Goal: Transaction & Acquisition: Obtain resource

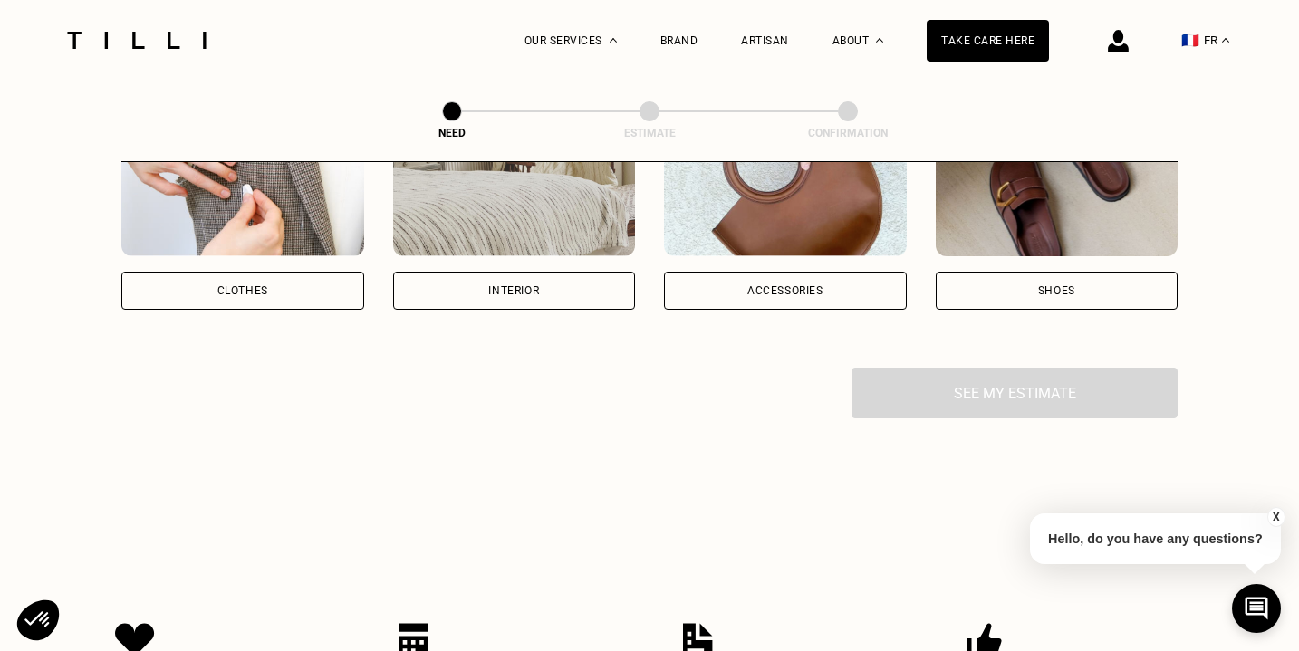
scroll to position [466, 0]
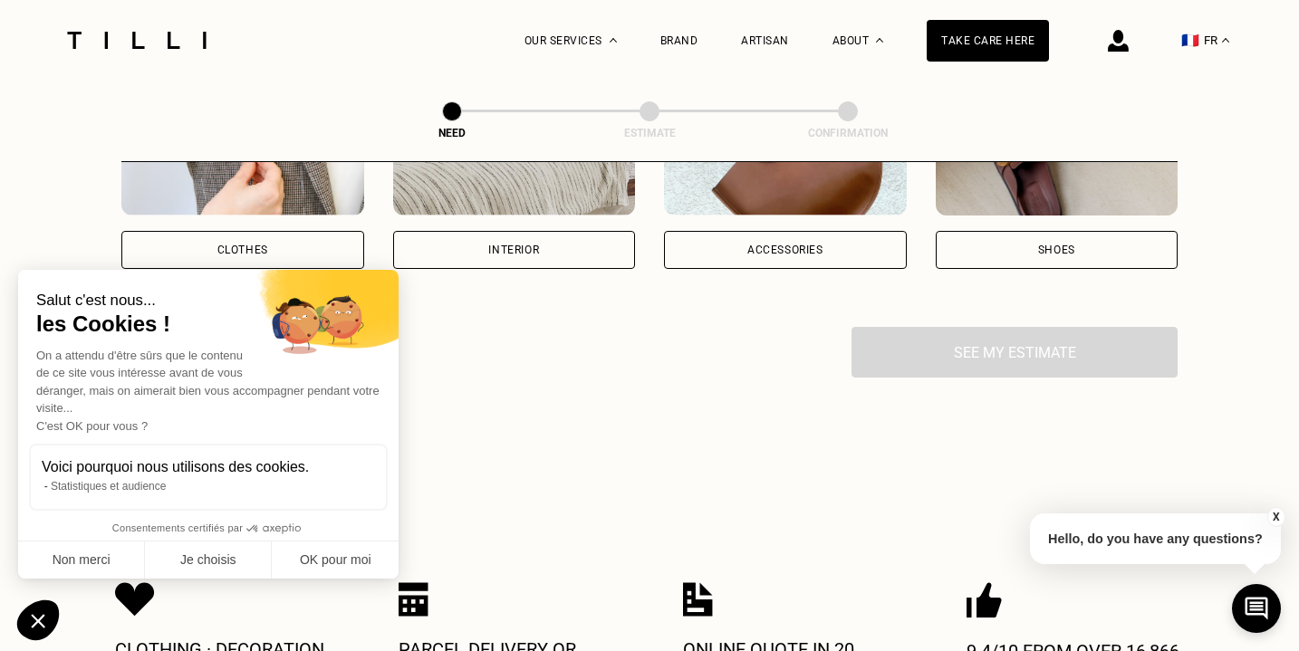
click at [476, 259] on div "Interior" at bounding box center [514, 250] width 243 height 38
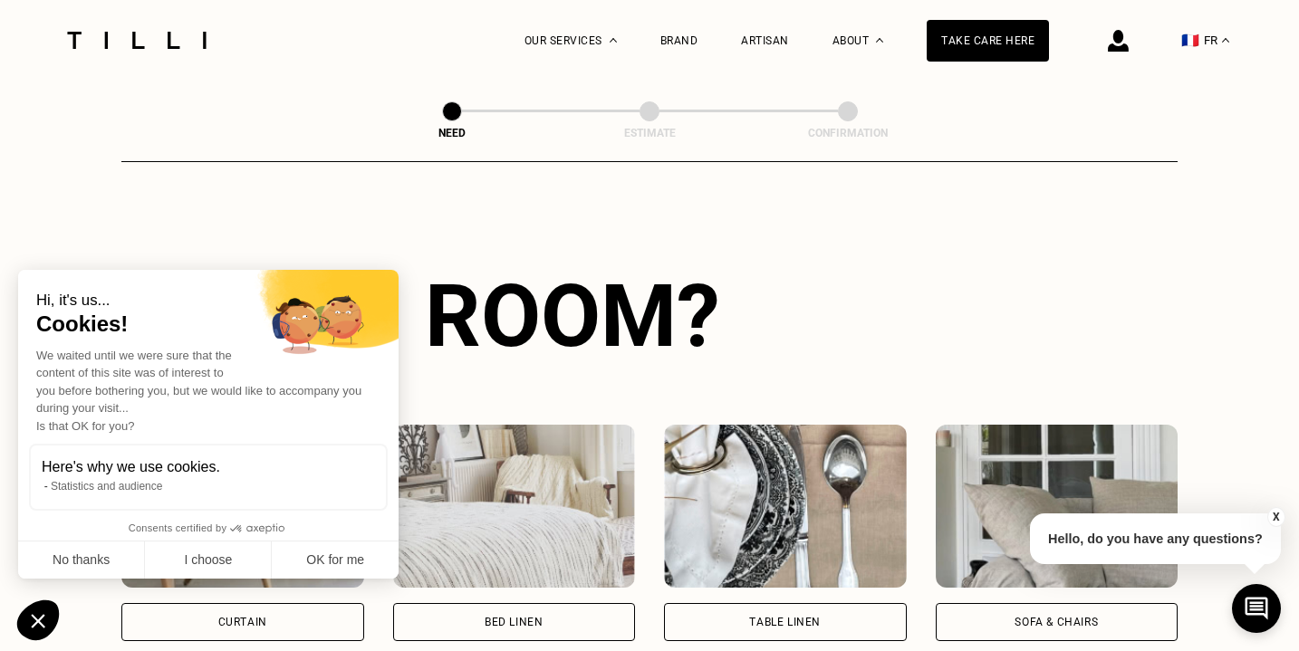
scroll to position [590, 0]
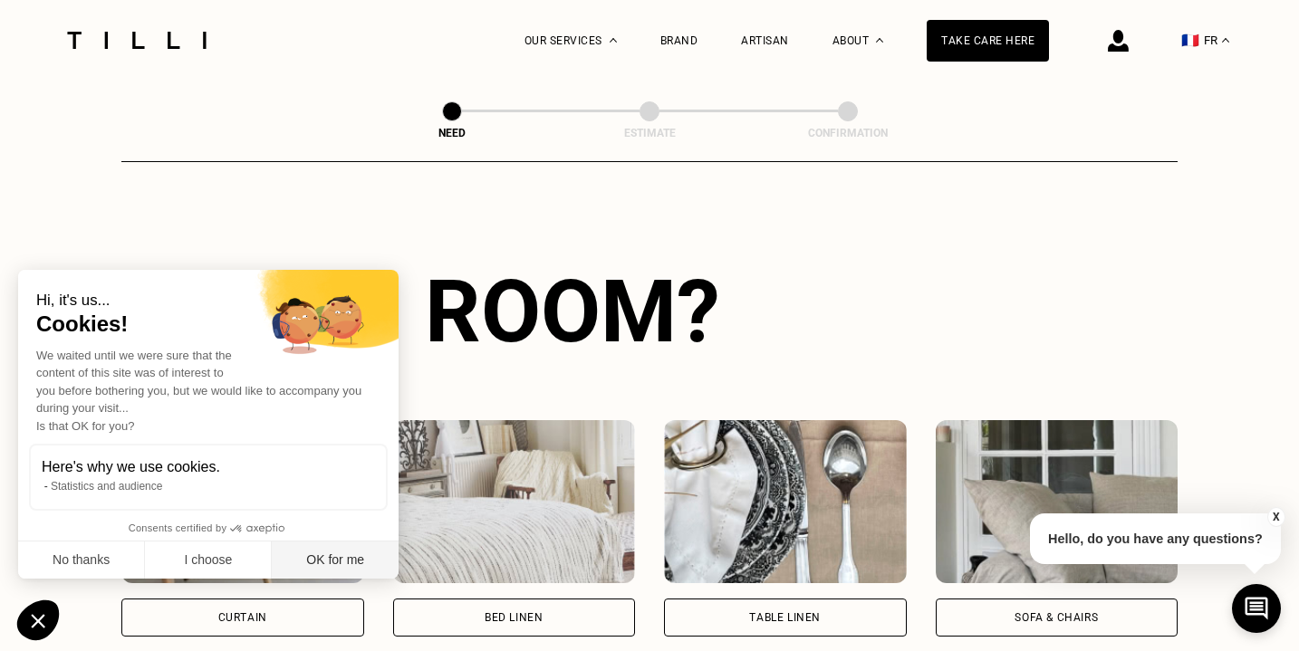
click at [340, 564] on font "OK for me" at bounding box center [335, 560] width 58 height 14
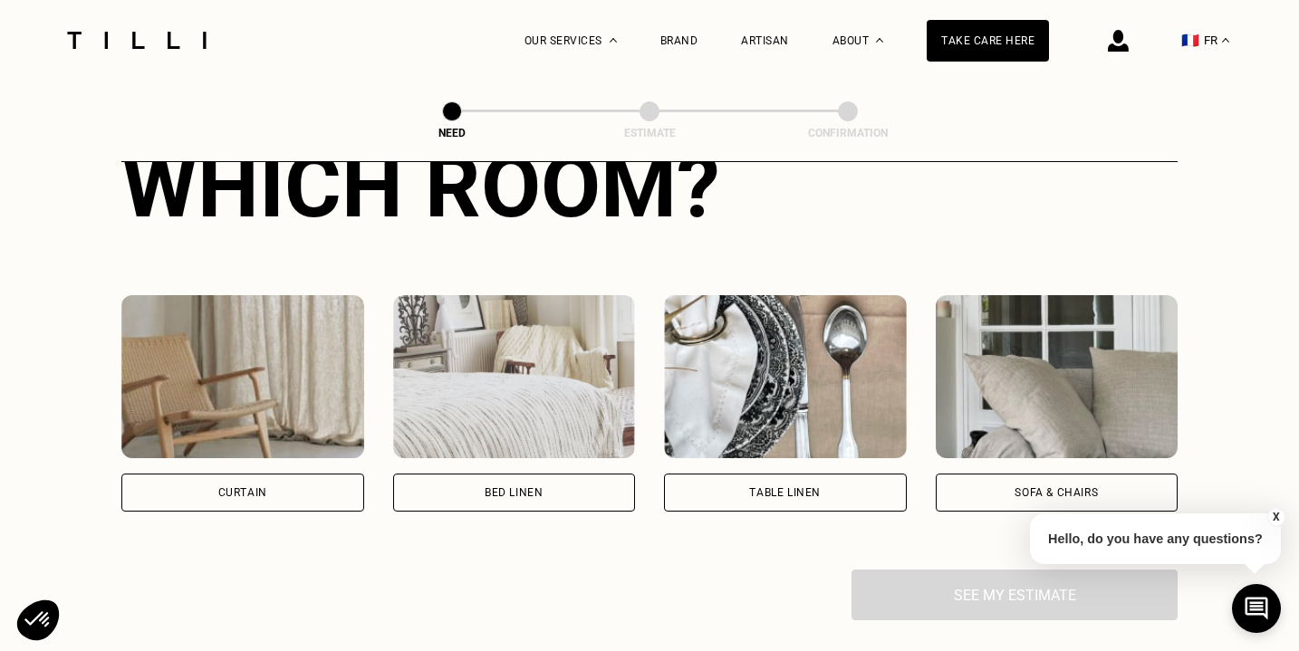
scroll to position [717, 0]
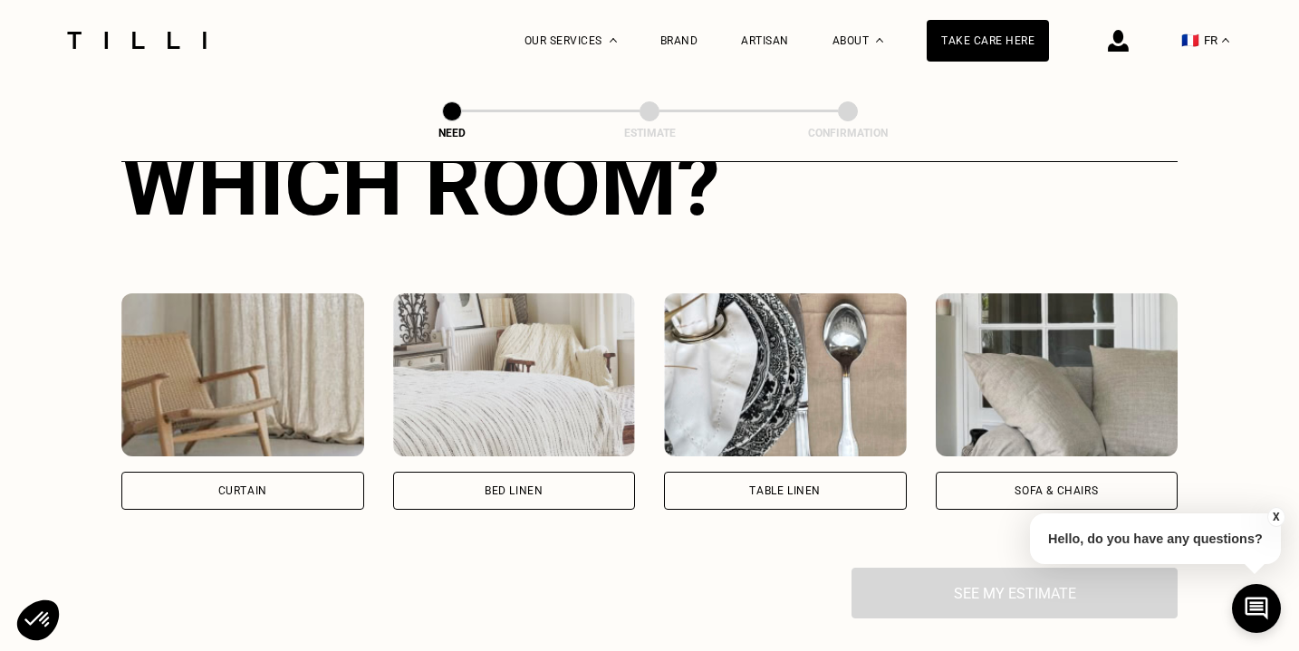
click at [294, 492] on div "Curtain" at bounding box center [242, 491] width 243 height 38
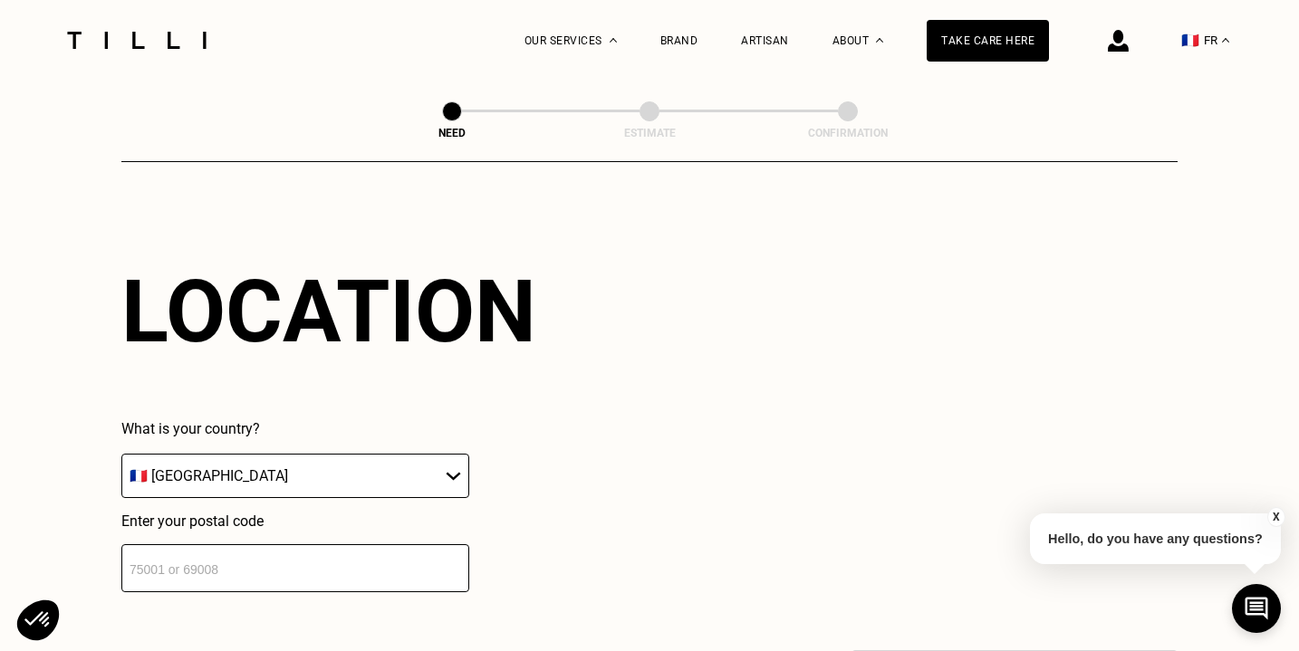
scroll to position [1085, 0]
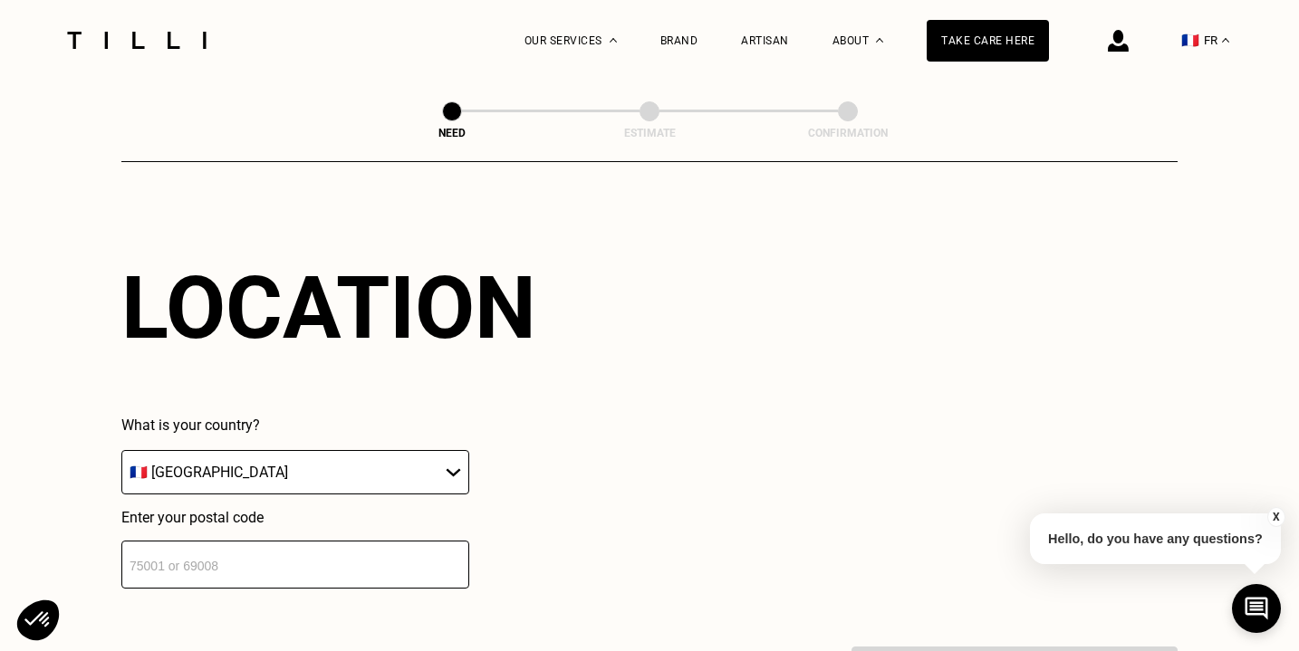
click at [294, 492] on select "🇩🇪 [GEOGRAPHIC_DATA] 🇦🇹 [GEOGRAPHIC_DATA] 🇧🇪 [GEOGRAPHIC_DATA] 🇧🇬 [GEOGRAPHIC_D…" at bounding box center [295, 472] width 348 height 44
select select "BE"
click at [121, 450] on select "🇩🇪 [GEOGRAPHIC_DATA] 🇦🇹 [GEOGRAPHIC_DATA] 🇧🇪 [GEOGRAPHIC_DATA] 🇧🇬 [GEOGRAPHIC_D…" at bounding box center [295, 472] width 348 height 44
click at [244, 568] on input "number" at bounding box center [295, 565] width 348 height 48
type input "9230"
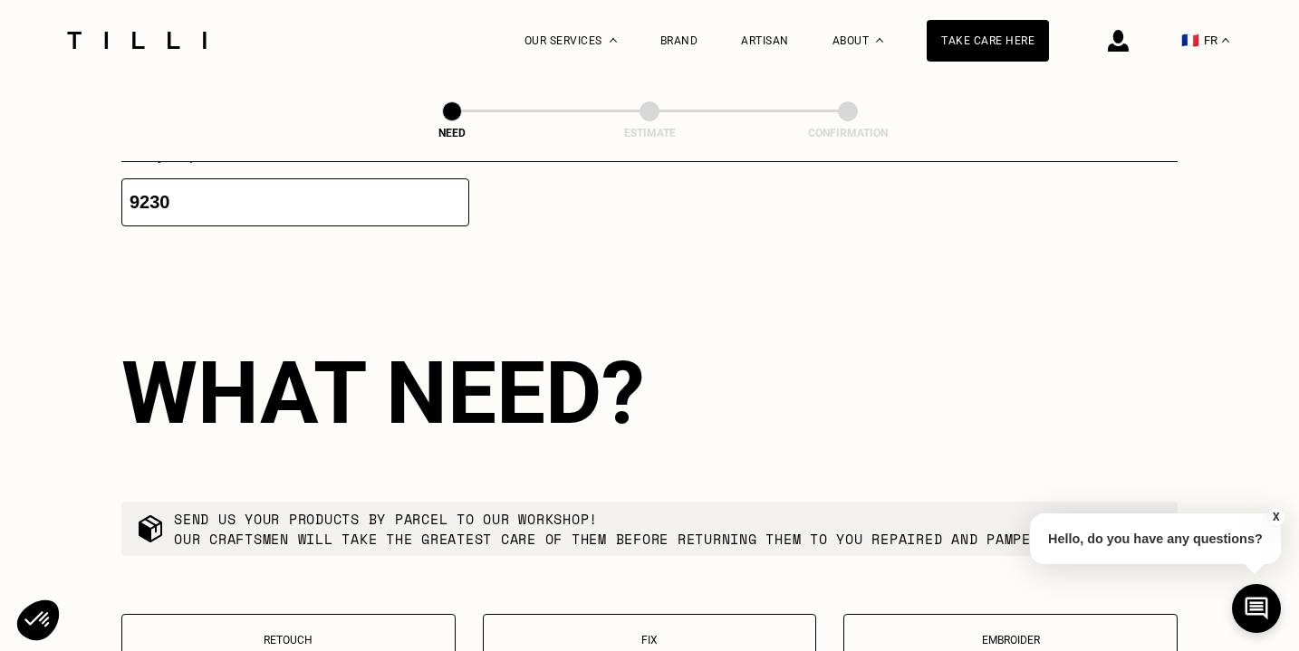
click at [603, 504] on div "What need? Send us your products by parcel to our workshop! Our craftsmen will …" at bounding box center [649, 515] width 1056 height 462
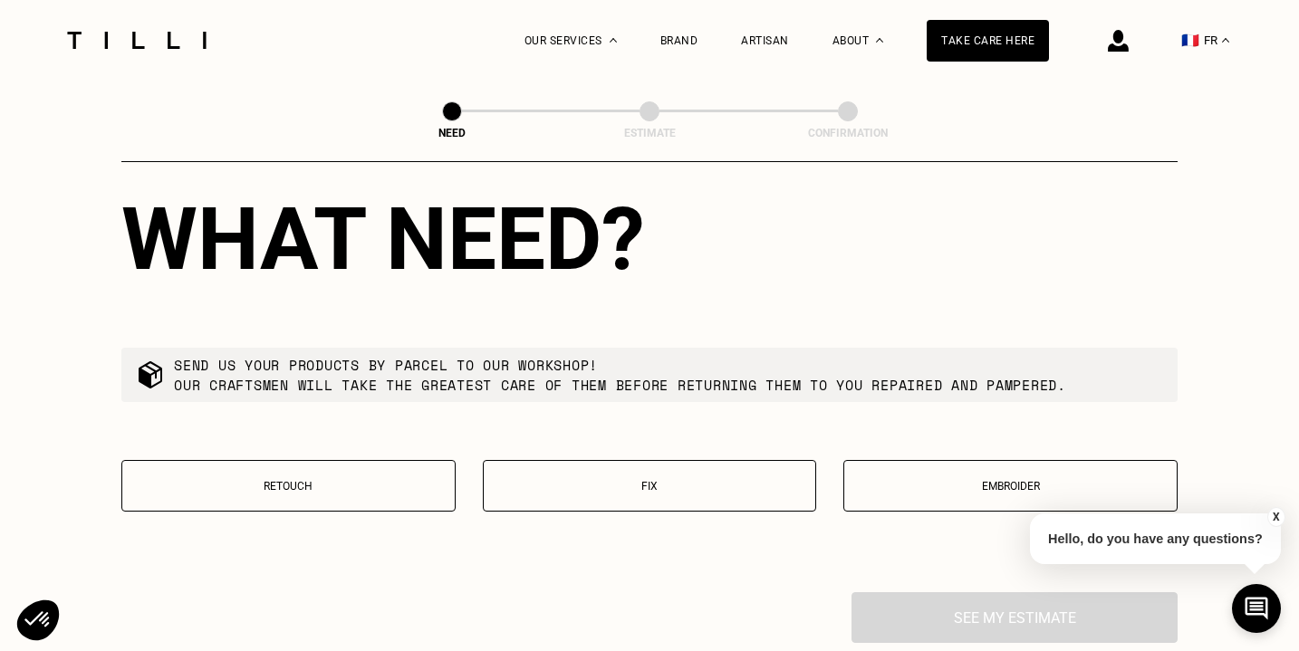
scroll to position [1605, 0]
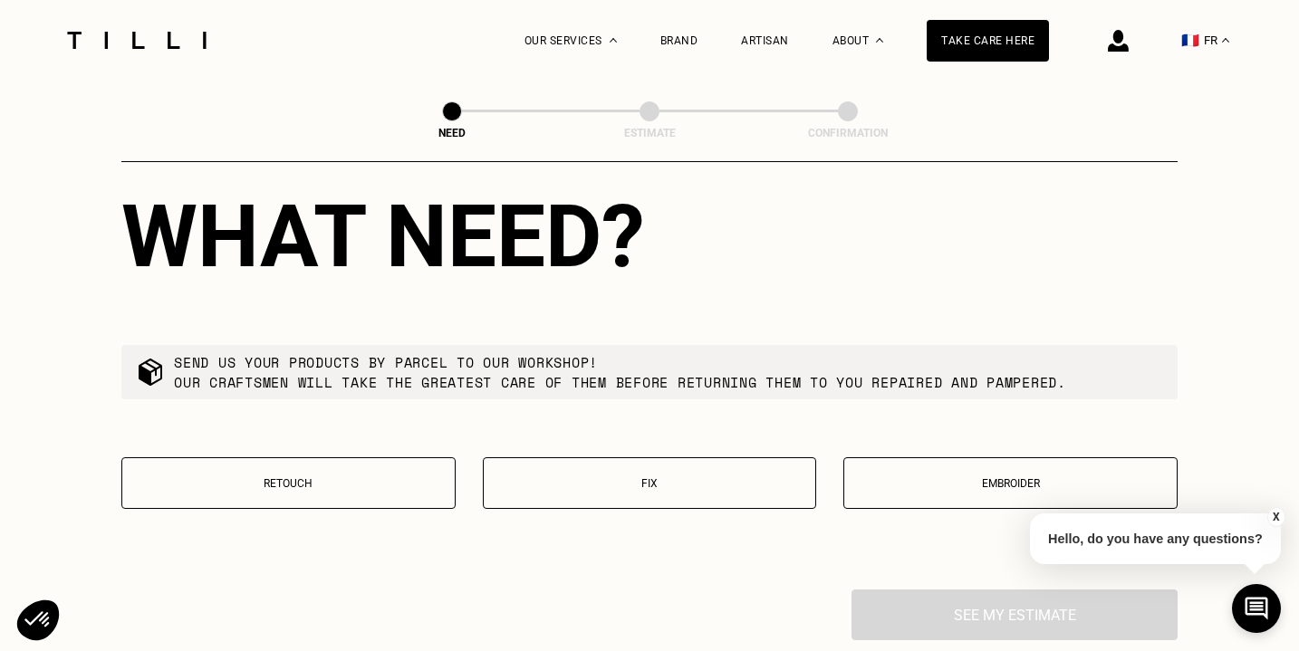
click at [349, 480] on p "Retouch" at bounding box center [288, 483] width 314 height 13
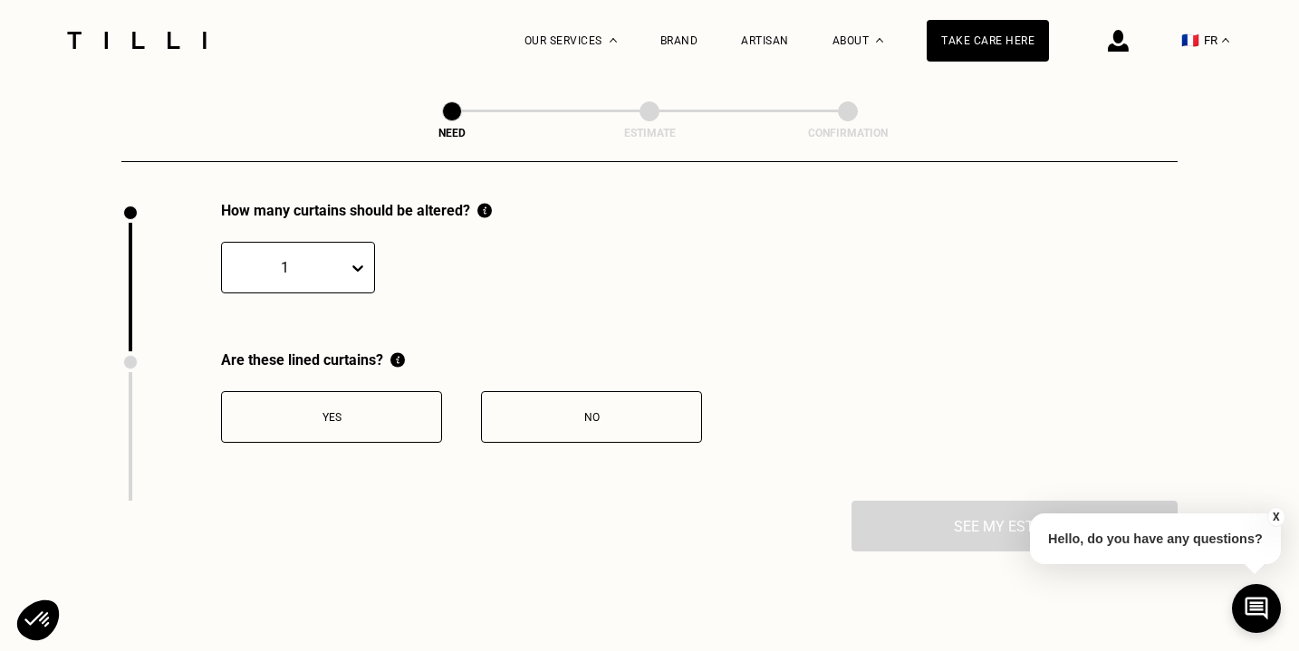
scroll to position [1993, 0]
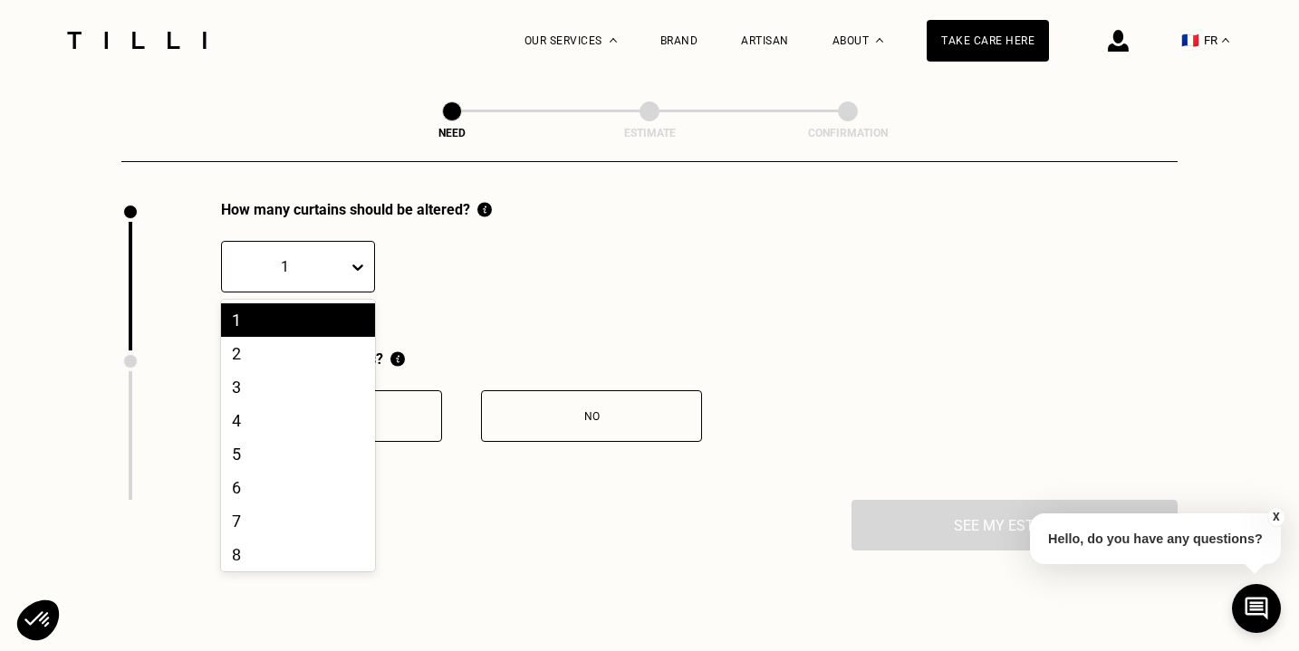
click at [364, 270] on icon at bounding box center [358, 267] width 18 height 18
click at [277, 425] on div "4" at bounding box center [298, 421] width 154 height 34
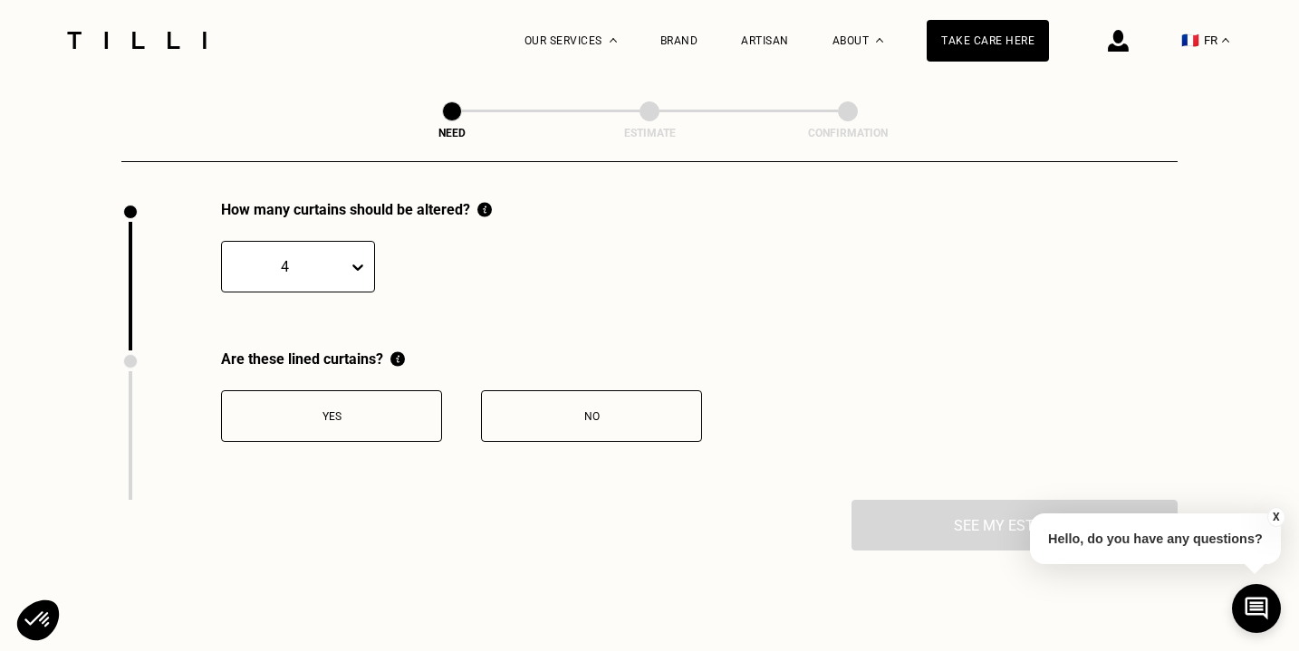
click at [371, 418] on div "Yes" at bounding box center [331, 416] width 201 height 13
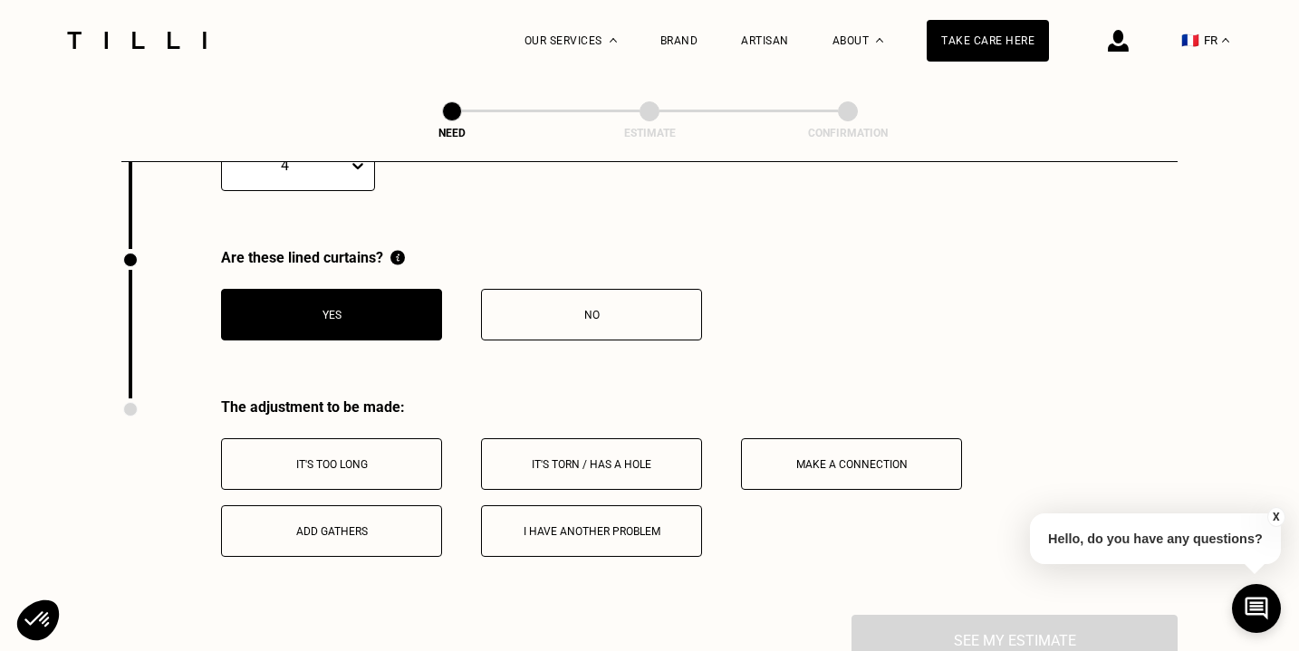
scroll to position [2088, 0]
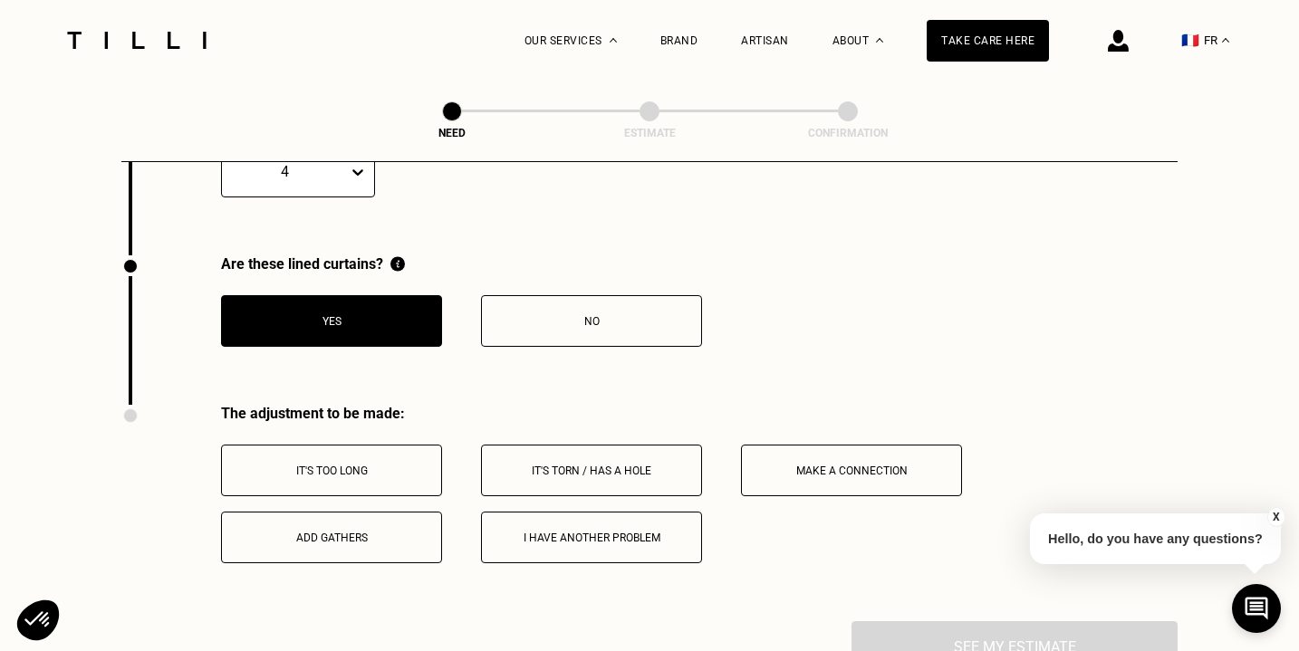
click at [610, 330] on button "No" at bounding box center [591, 321] width 221 height 52
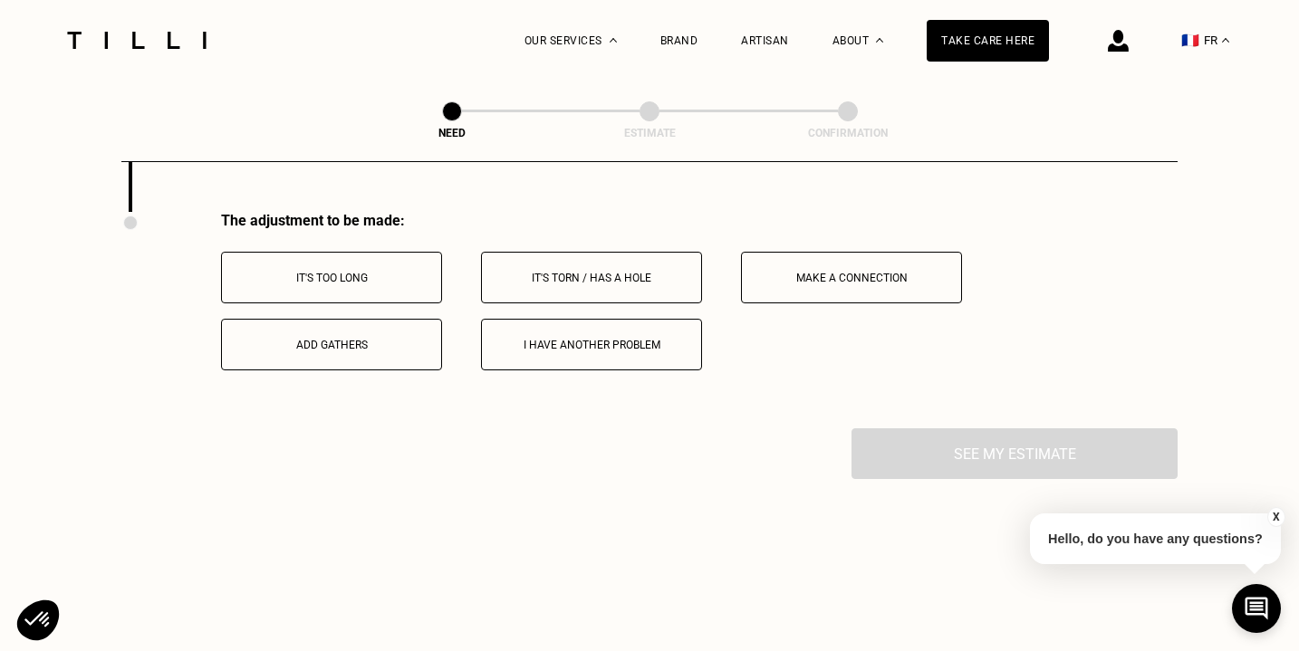
scroll to position [2292, 0]
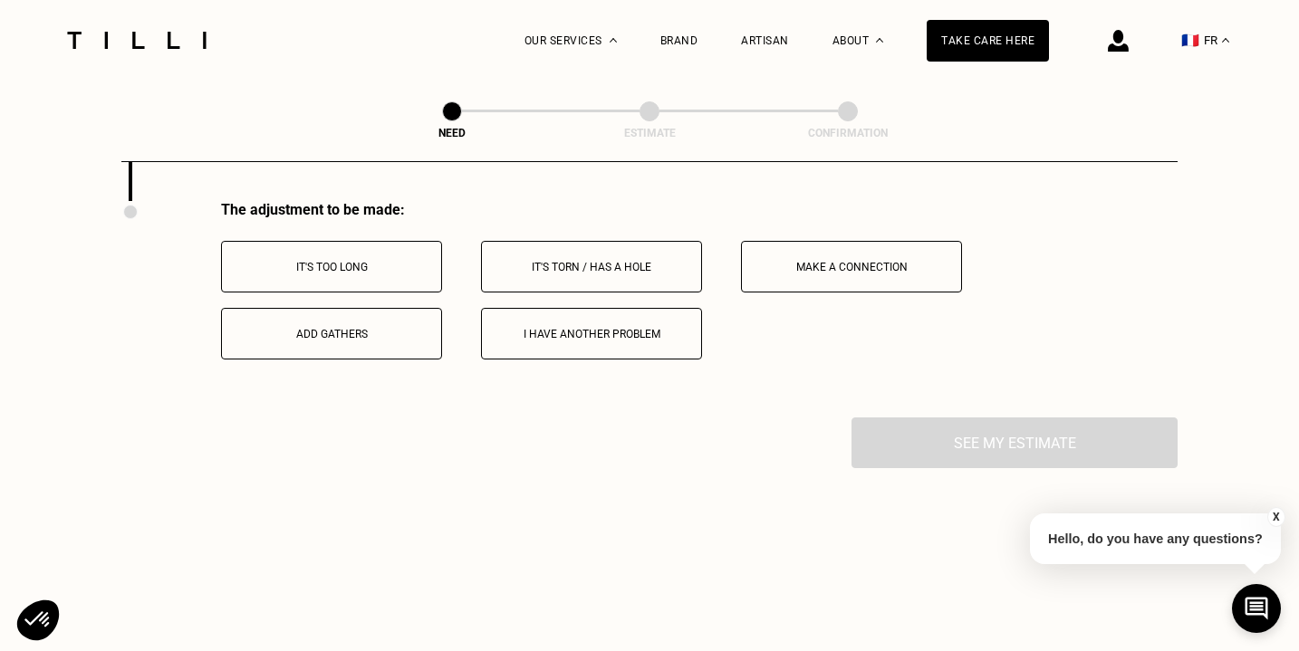
click at [370, 269] on div "It's too long" at bounding box center [331, 267] width 201 height 13
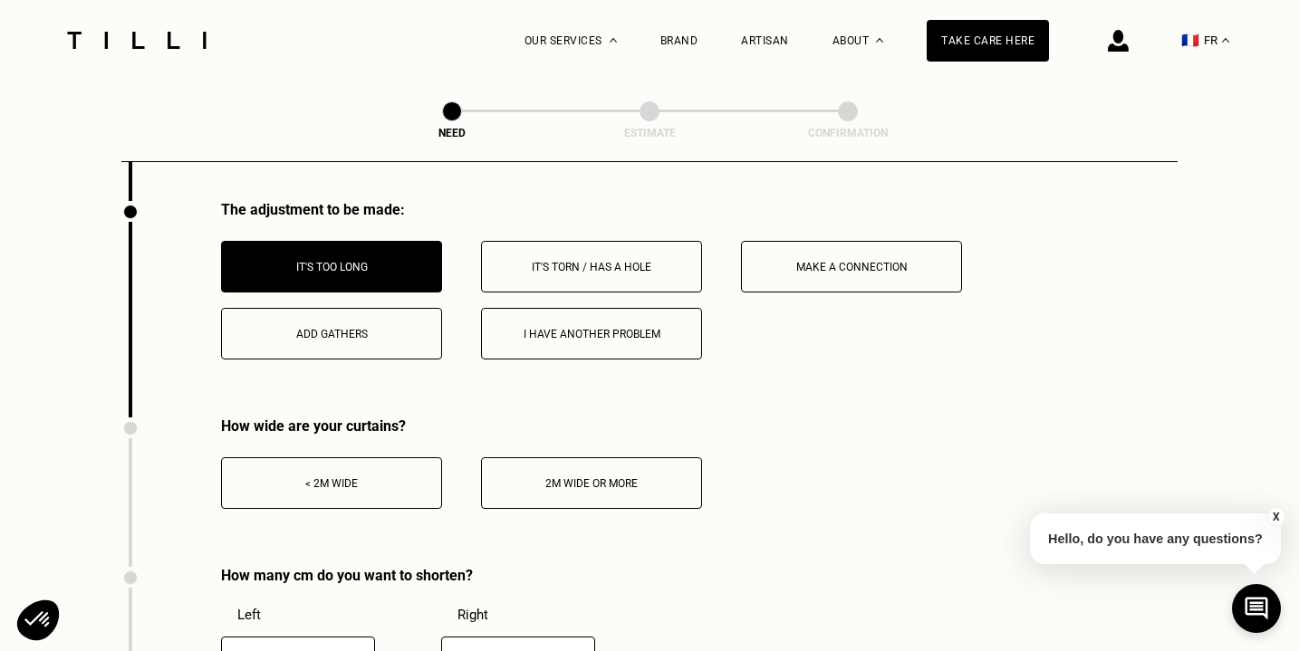
click at [368, 495] on button "< 2m wide" at bounding box center [331, 484] width 221 height 52
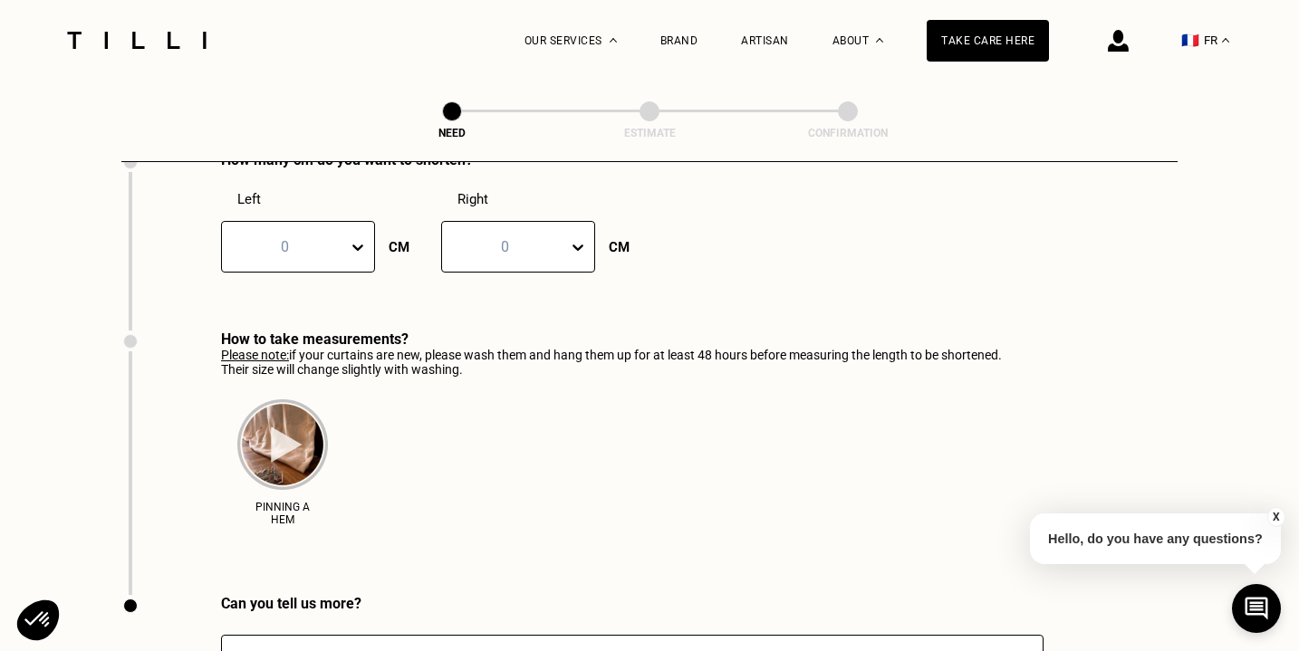
scroll to position [2557, 0]
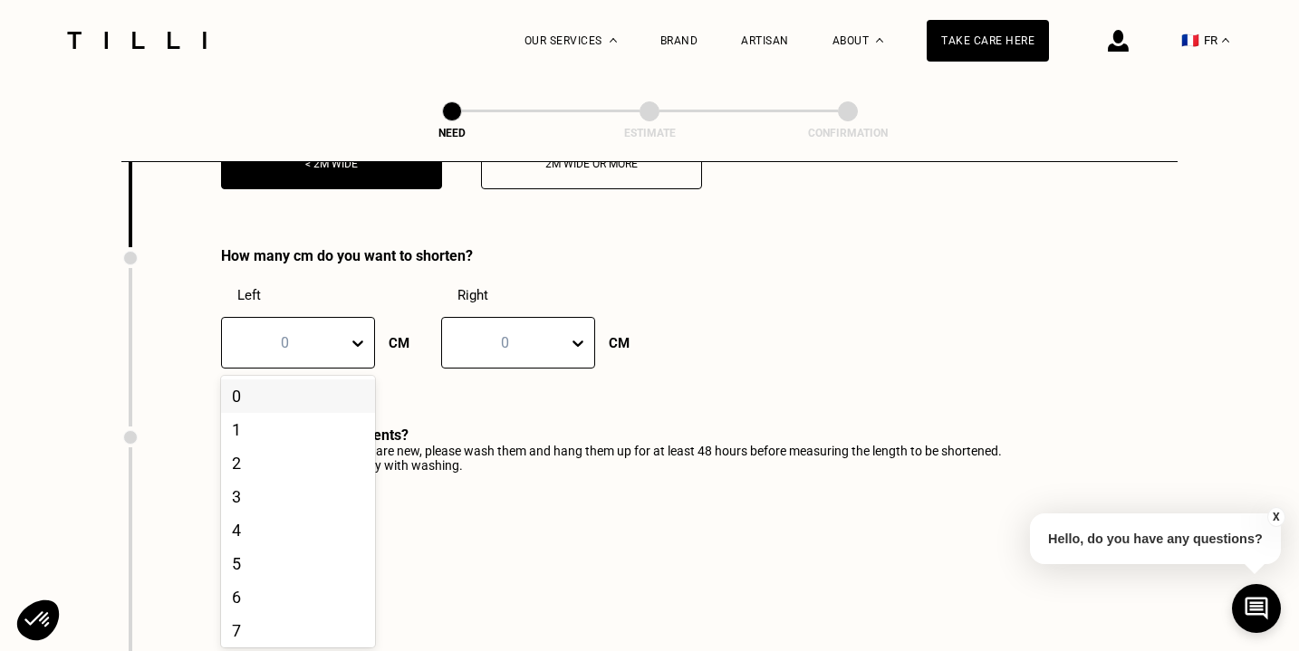
click at [355, 369] on div "0, 1 of 101. 101 results available. Use Up and Down to choose options, press En…" at bounding box center [298, 343] width 154 height 52
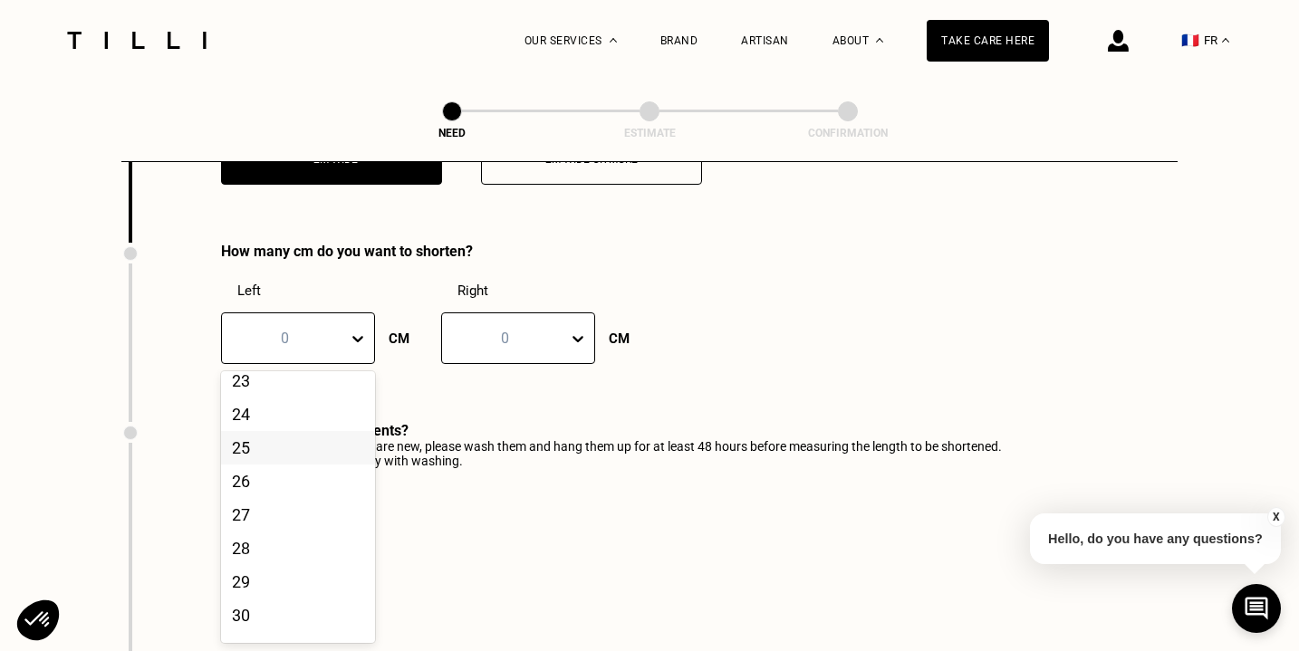
scroll to position [824, 0]
click at [274, 578] on div "30" at bounding box center [298, 574] width 154 height 34
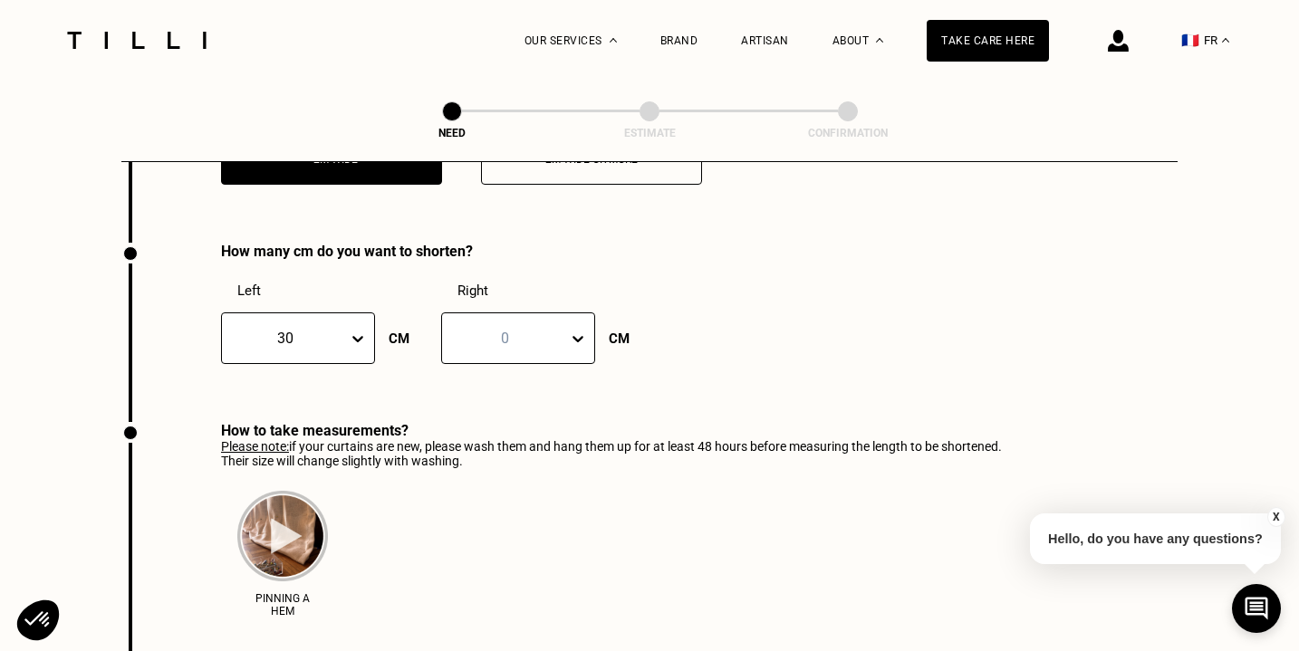
click at [574, 335] on icon at bounding box center [578, 339] width 18 height 18
click at [471, 545] on div "30" at bounding box center [518, 548] width 154 height 34
click at [806, 374] on div "How many cm do you want to shorten? Left 30 CM Right option 30, selected. 30 CM" at bounding box center [649, 332] width 1056 height 179
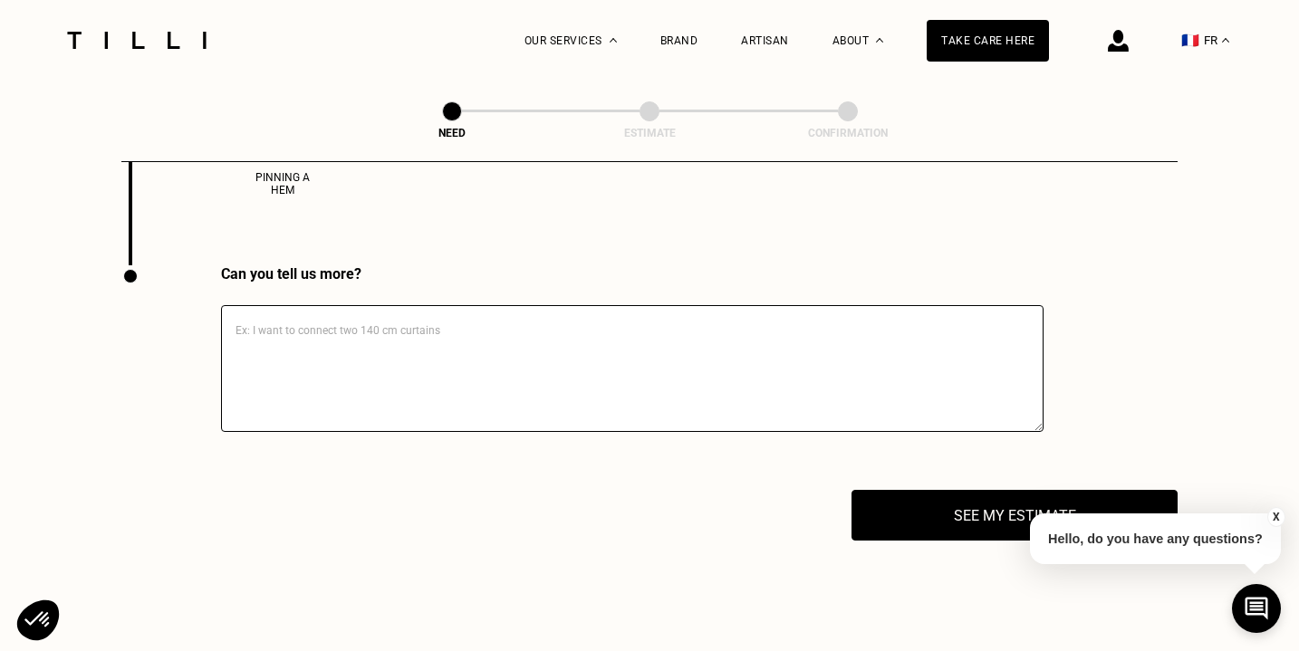
scroll to position [3040, 0]
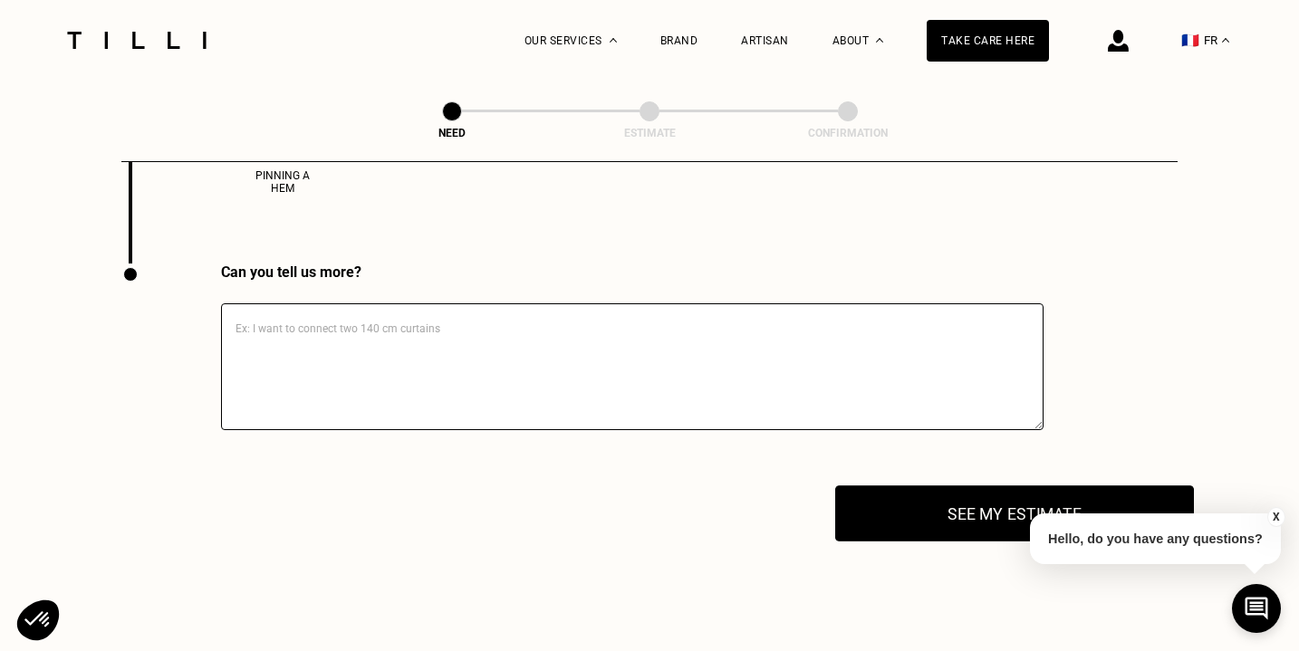
click at [963, 505] on font "See my estimate" at bounding box center [1015, 514] width 135 height 19
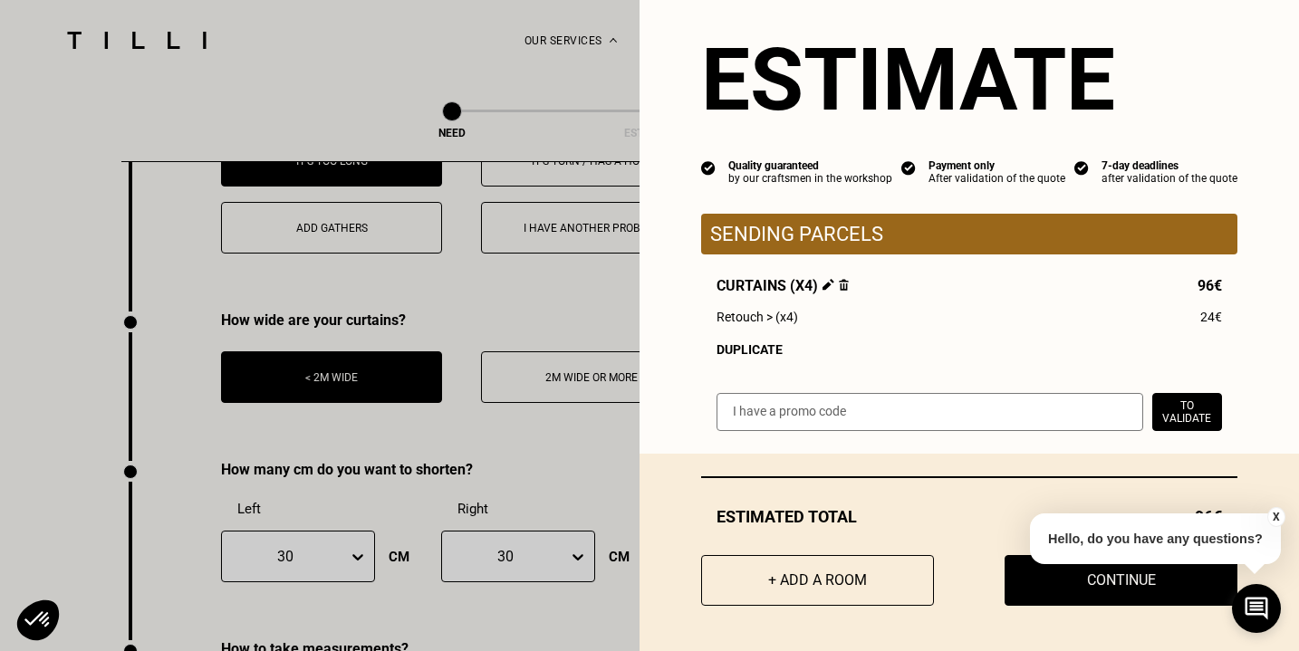
scroll to position [2400, 0]
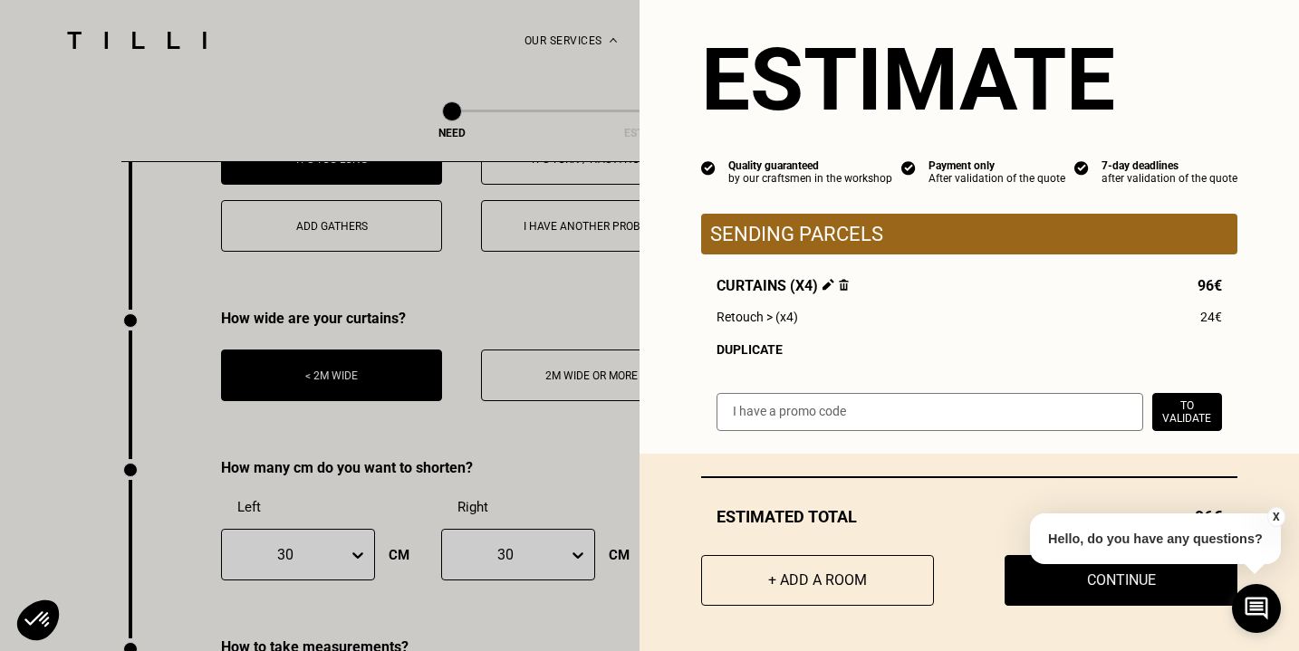
click at [1280, 514] on button "X" at bounding box center [1277, 517] width 18 height 20
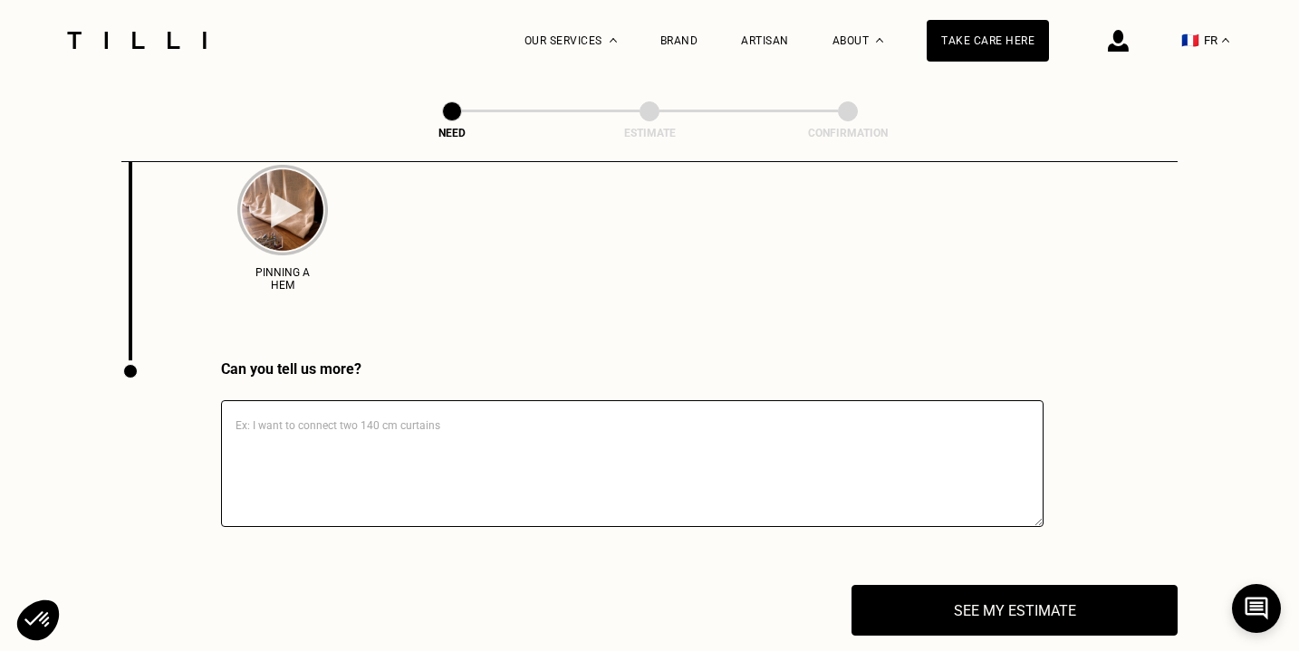
scroll to position [2946, 0]
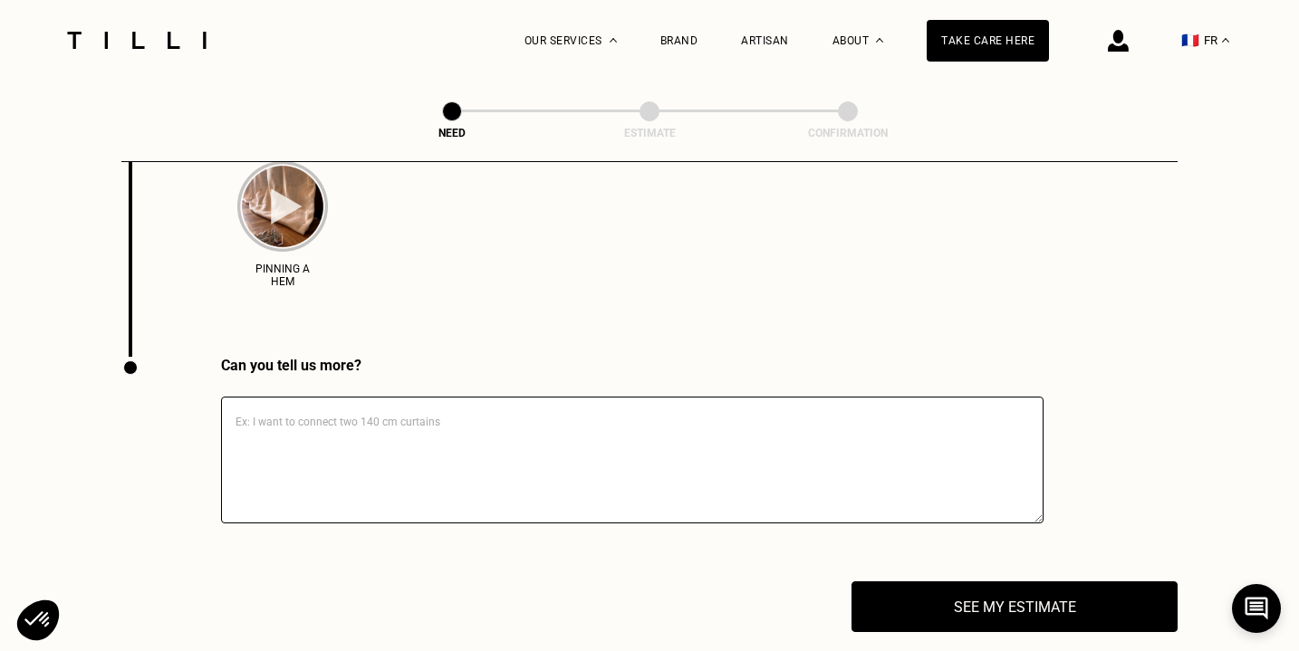
click at [461, 402] on textarea at bounding box center [632, 460] width 823 height 127
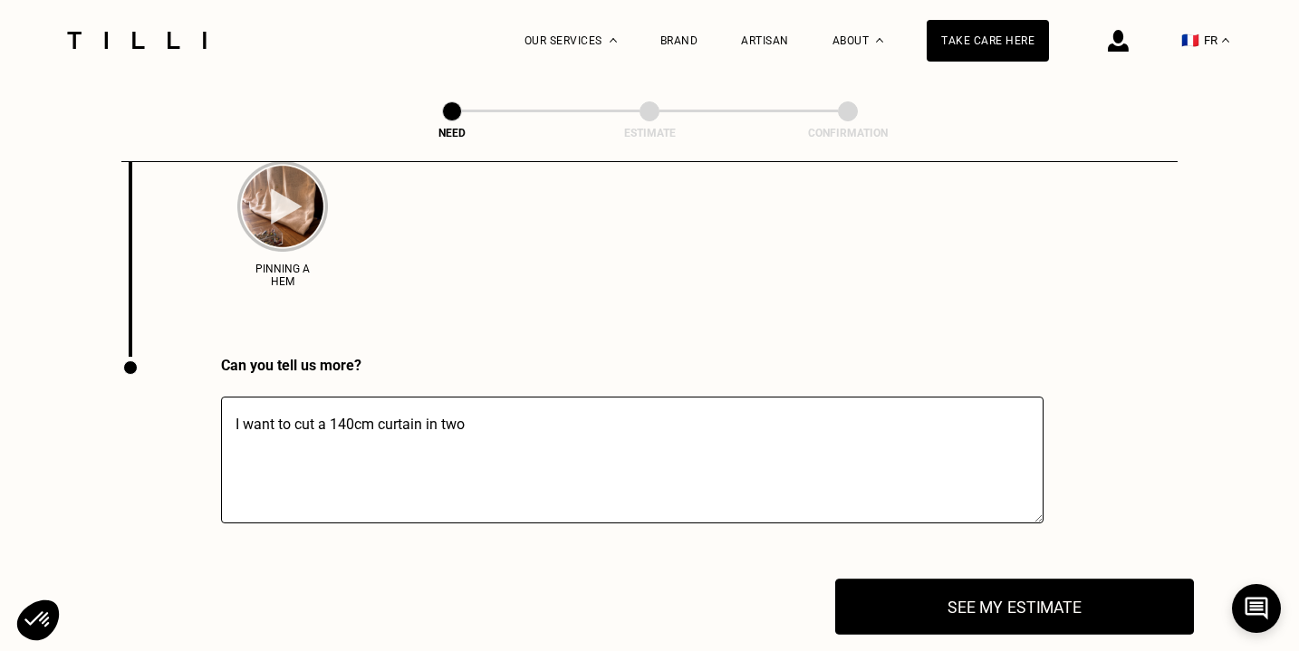
type textarea "I want to cut a 140cm curtain in two"
click at [1036, 599] on font "See my estimate" at bounding box center [1015, 607] width 135 height 19
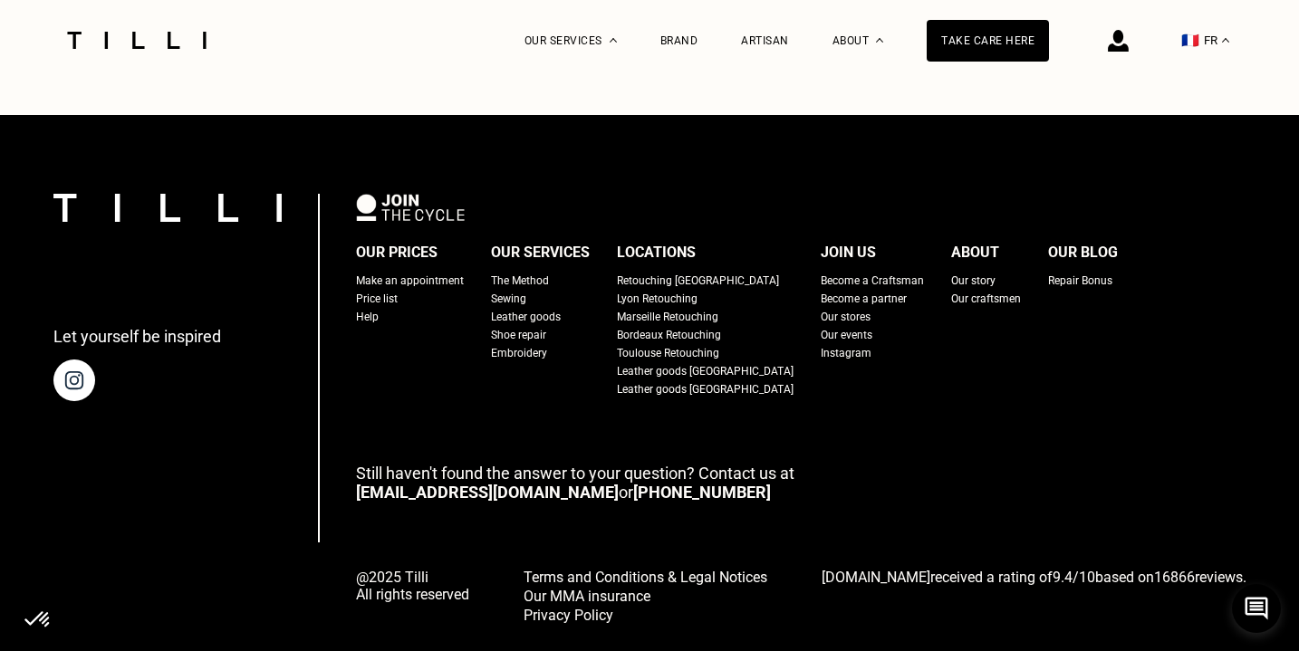
scroll to position [3884, 0]
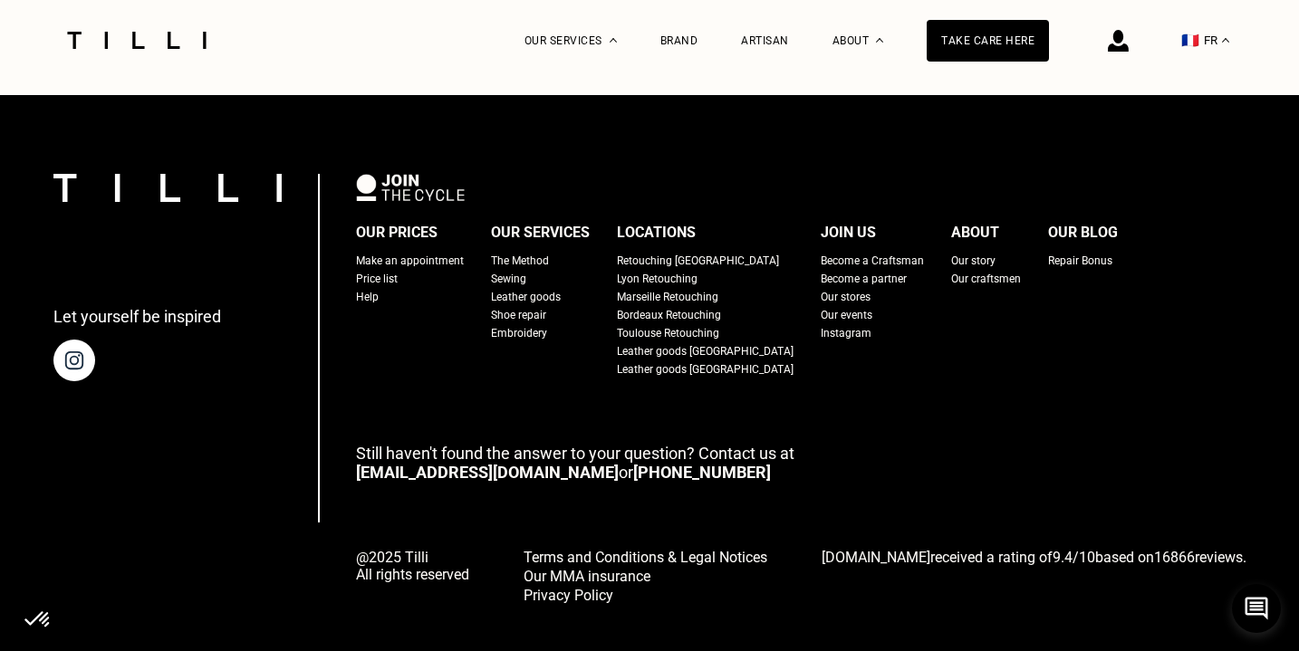
click at [535, 255] on font "The Method" at bounding box center [520, 261] width 58 height 13
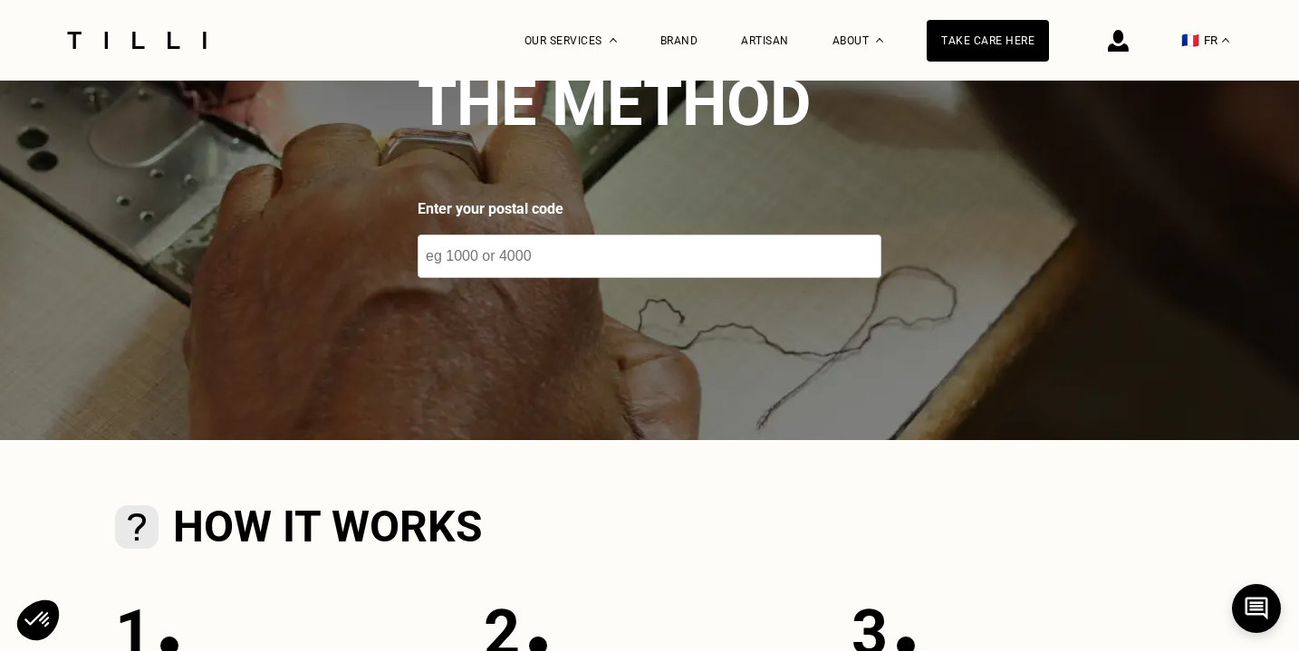
scroll to position [177, 0]
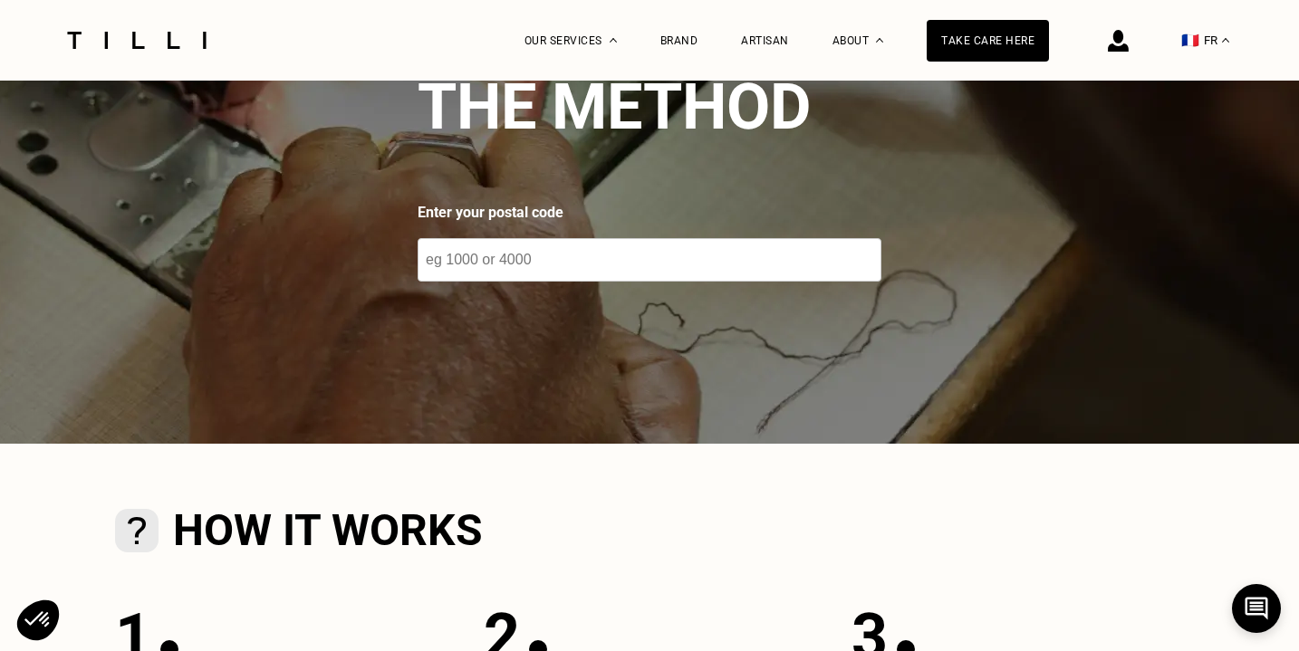
click at [518, 255] on input "number" at bounding box center [650, 259] width 464 height 43
type input "9230"
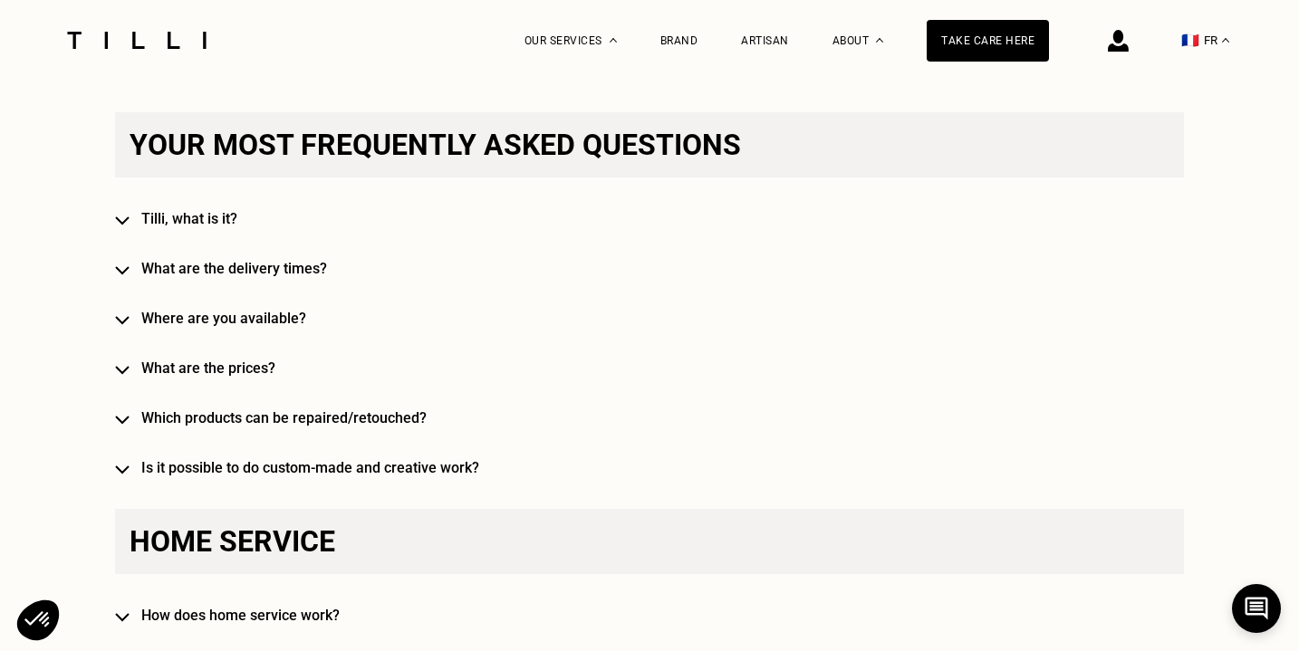
scroll to position [1397, 0]
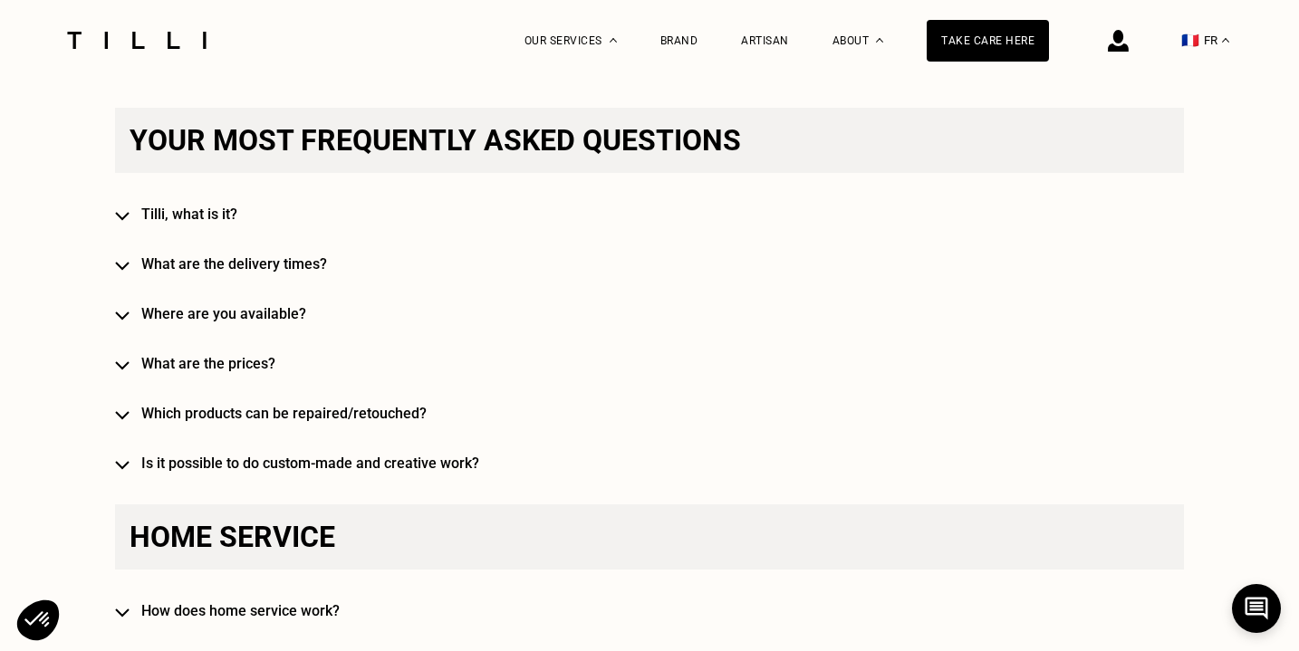
click at [175, 459] on font "Is it possible to do custom-made and creative work?" at bounding box center [310, 463] width 338 height 17
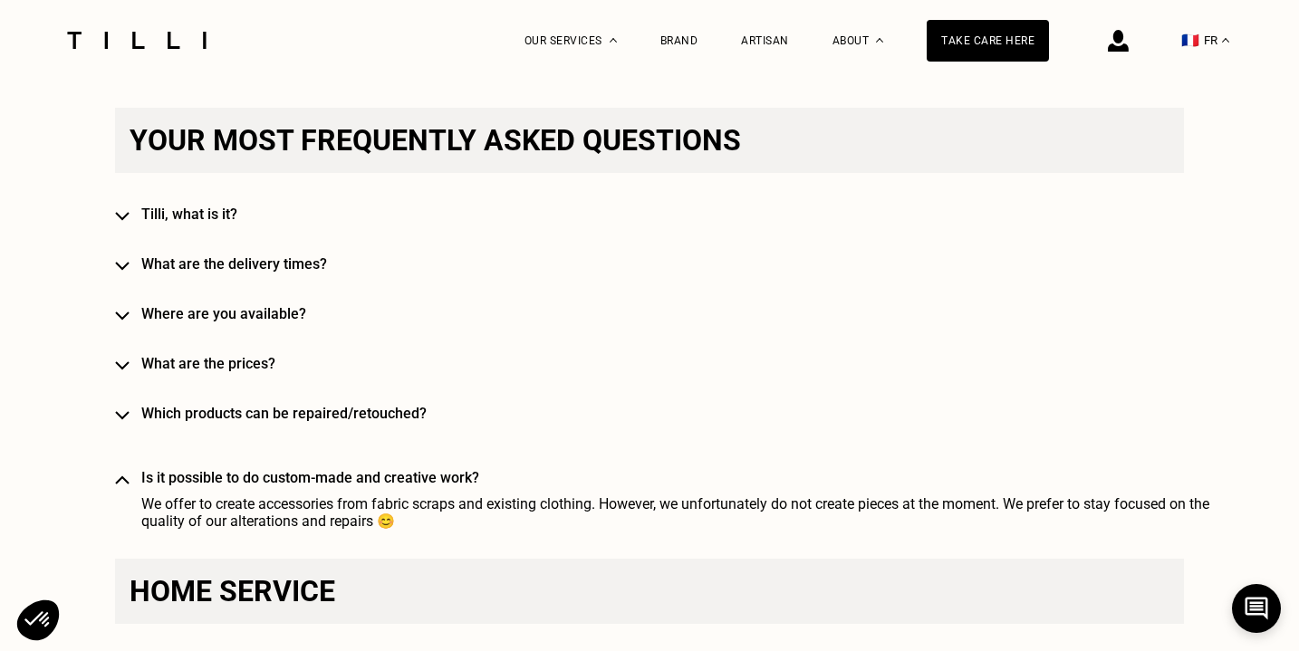
click at [205, 315] on font "Where are you available?" at bounding box center [223, 313] width 165 height 17
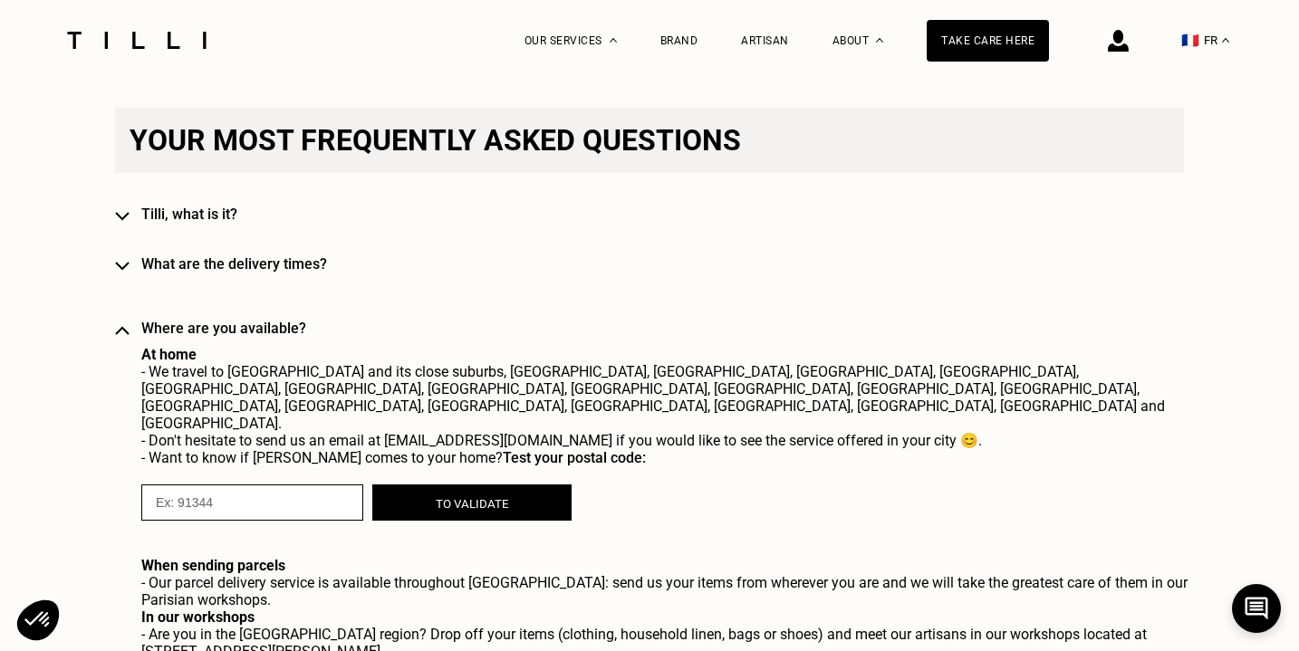
click at [297, 485] on input "numeric" at bounding box center [252, 503] width 222 height 36
click at [444, 497] on font "To validate" at bounding box center [472, 504] width 73 height 14
click at [307, 557] on p "When sending parcels" at bounding box center [675, 565] width 1069 height 17
click at [293, 485] on input "numeric" at bounding box center [252, 503] width 222 height 36
click at [149, 485] on input "numeric" at bounding box center [252, 503] width 222 height 36
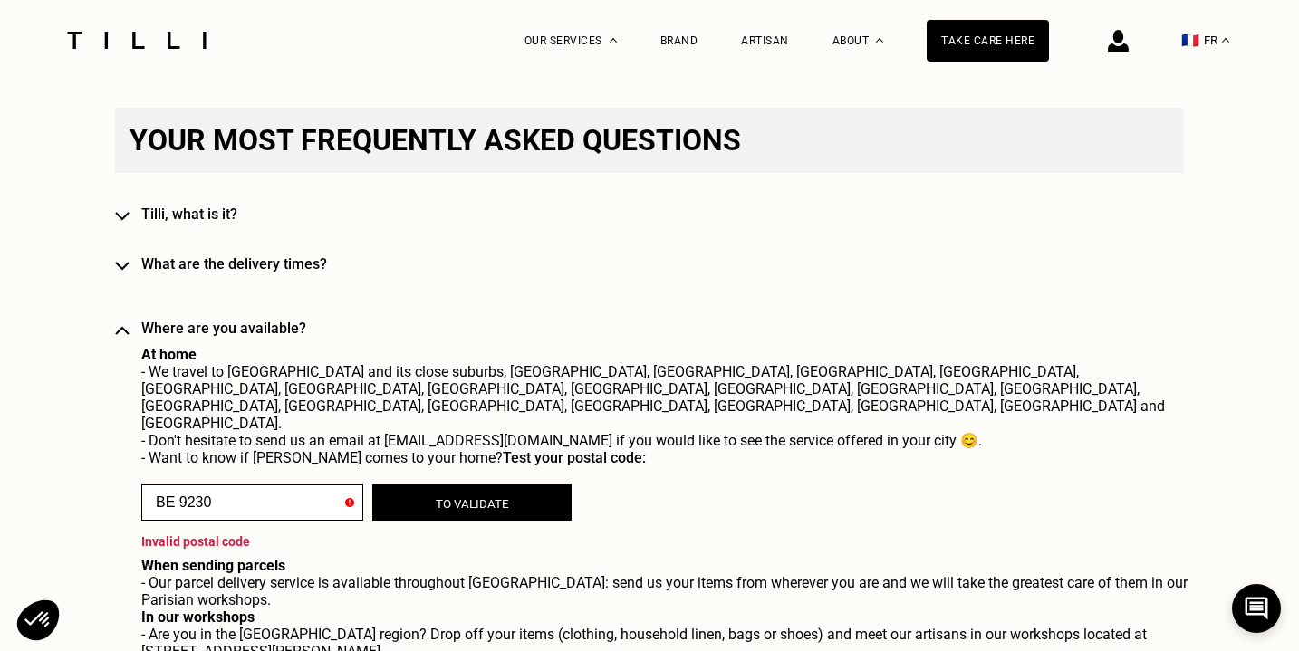
type input "BE 9230"
click at [725, 495] on div "To validate Invalid postal code" at bounding box center [675, 512] width 1069 height 91
click at [348, 498] on icon at bounding box center [349, 502] width 9 height 9
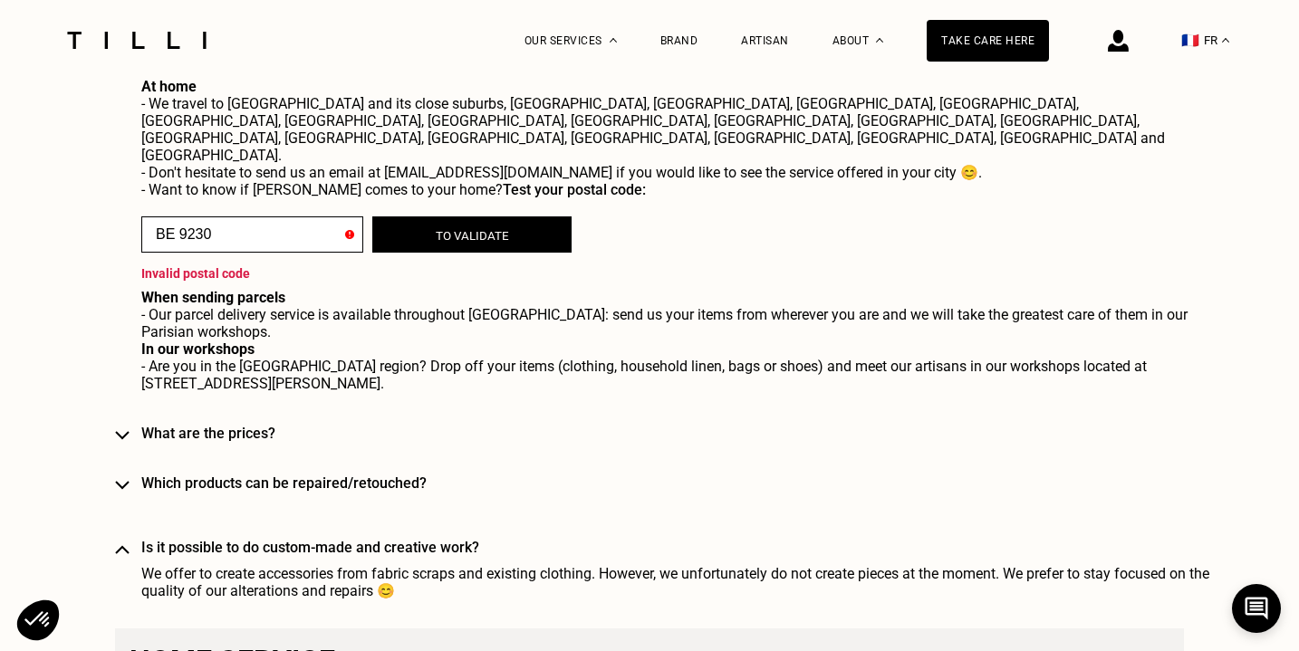
scroll to position [1669, 0]
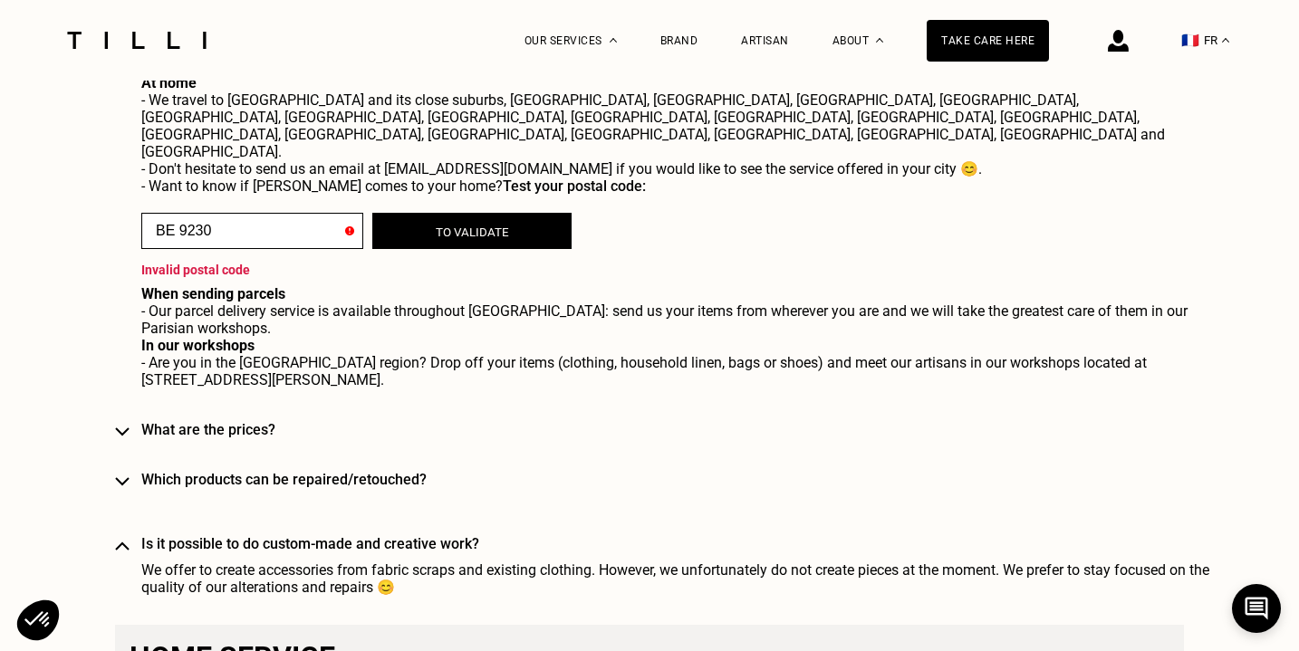
click at [121, 428] on img at bounding box center [122, 432] width 14 height 9
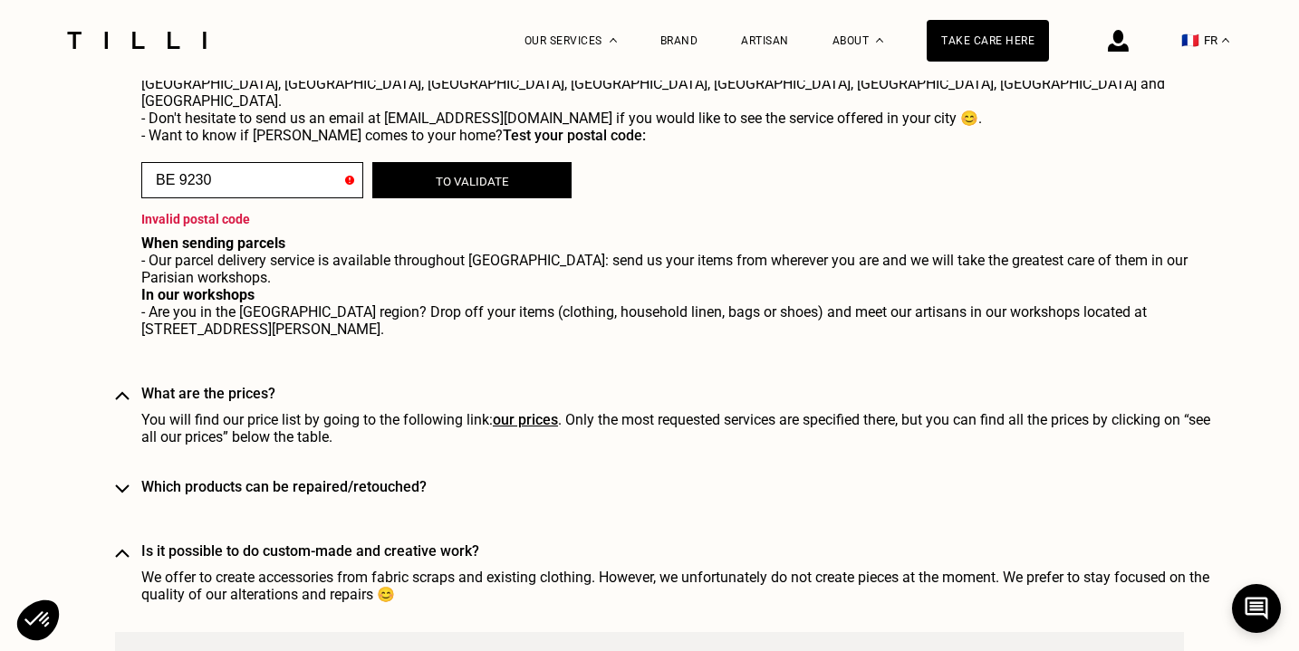
scroll to position [1721, 0]
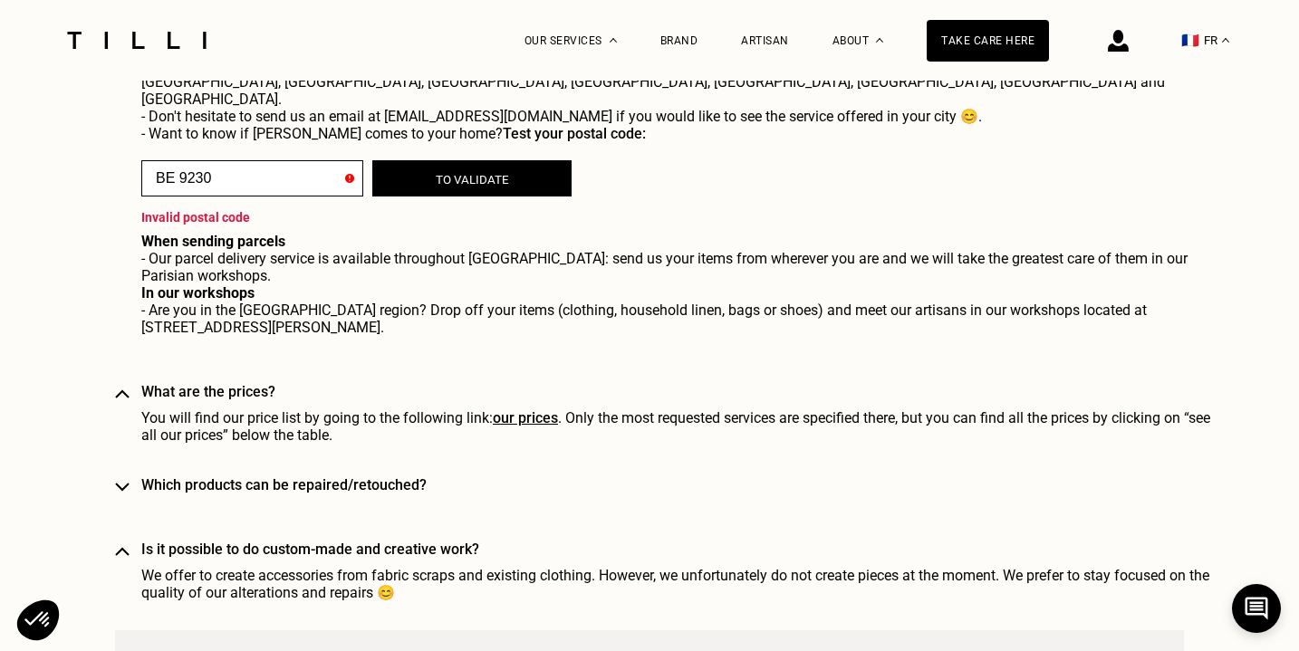
click at [525, 410] on font "our prices" at bounding box center [525, 418] width 65 height 17
select select "BE"
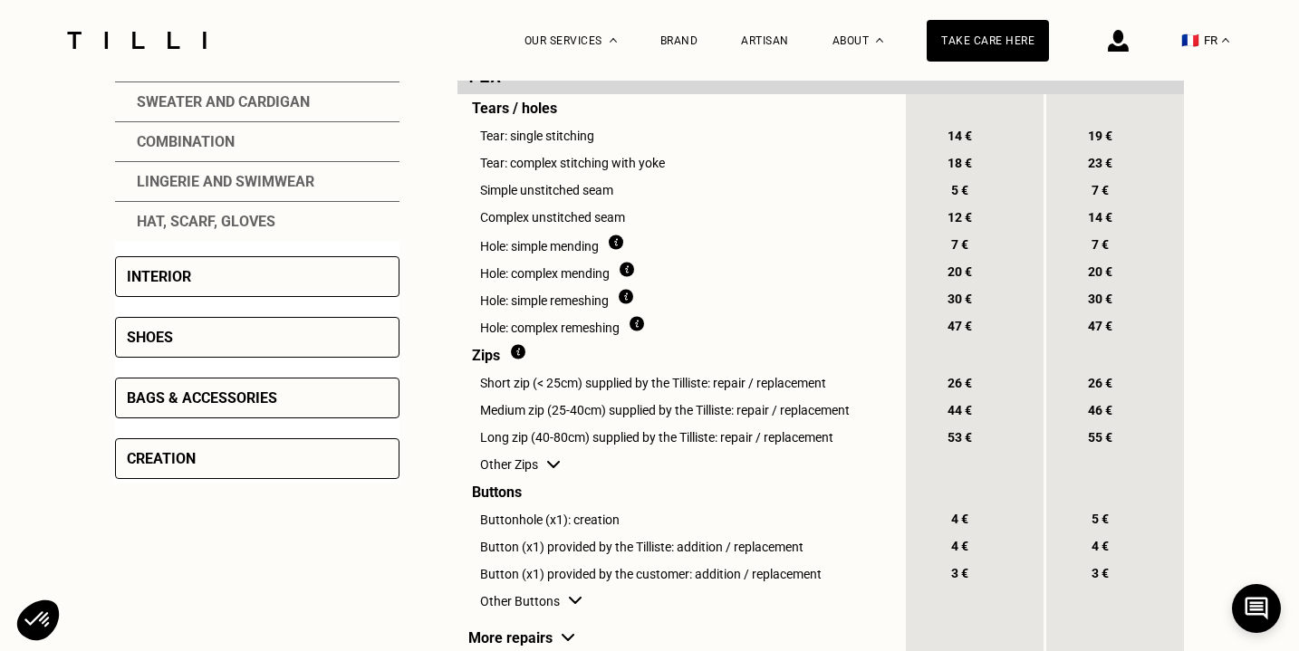
scroll to position [686, 0]
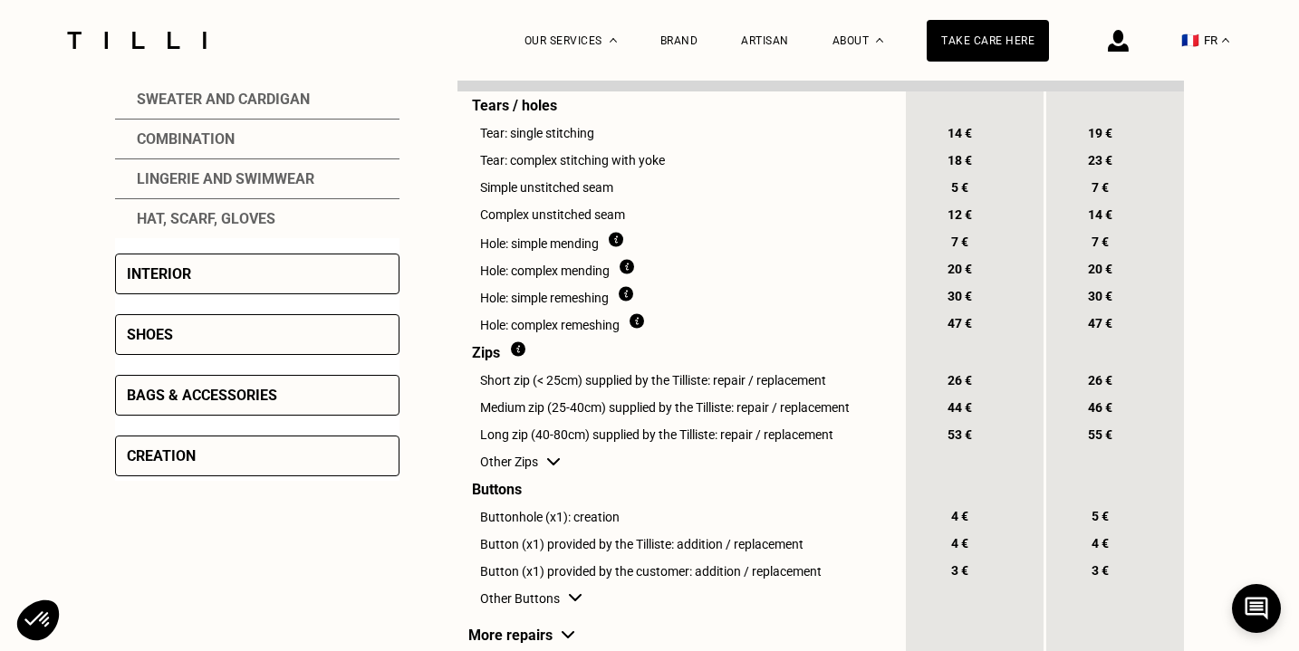
click at [340, 282] on div "Interior" at bounding box center [257, 274] width 284 height 41
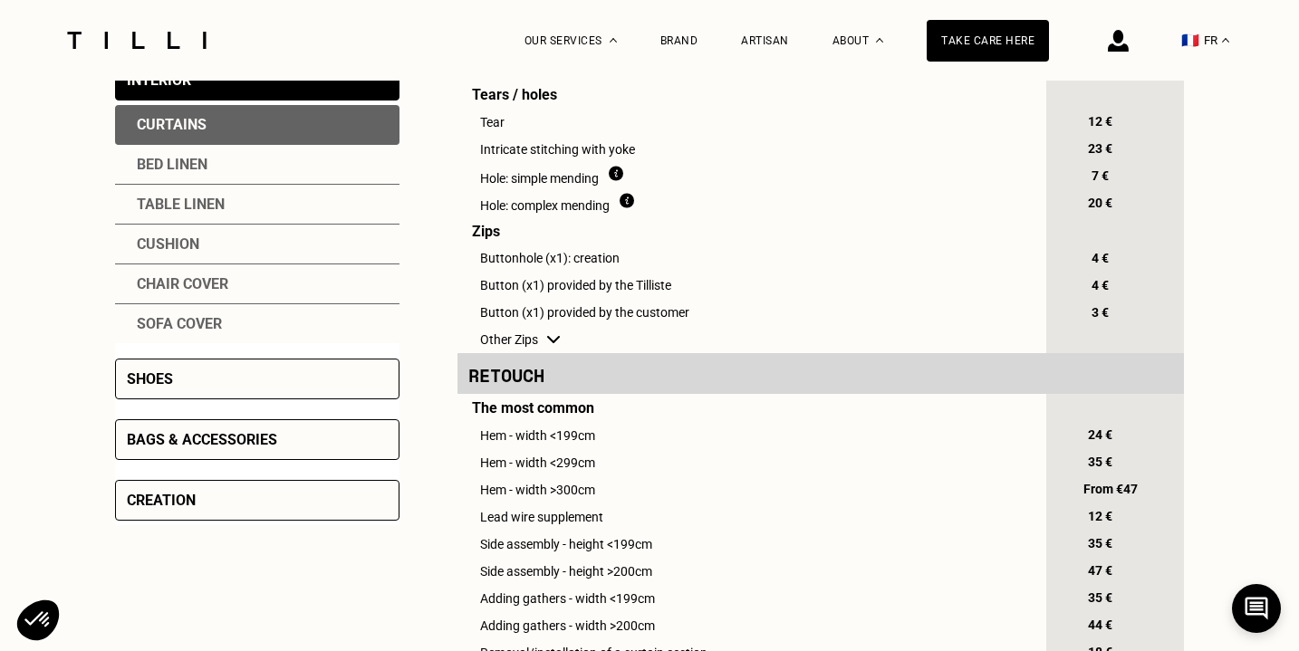
scroll to position [316, 0]
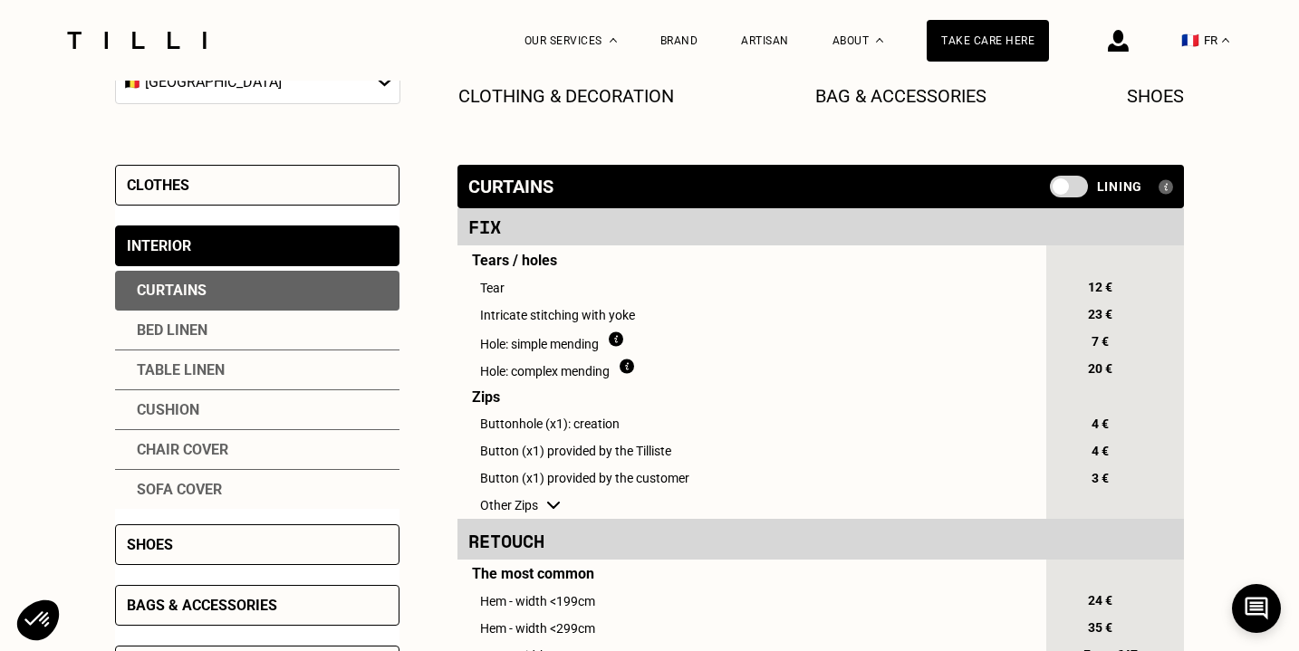
click at [224, 294] on div "Curtains" at bounding box center [257, 291] width 284 height 40
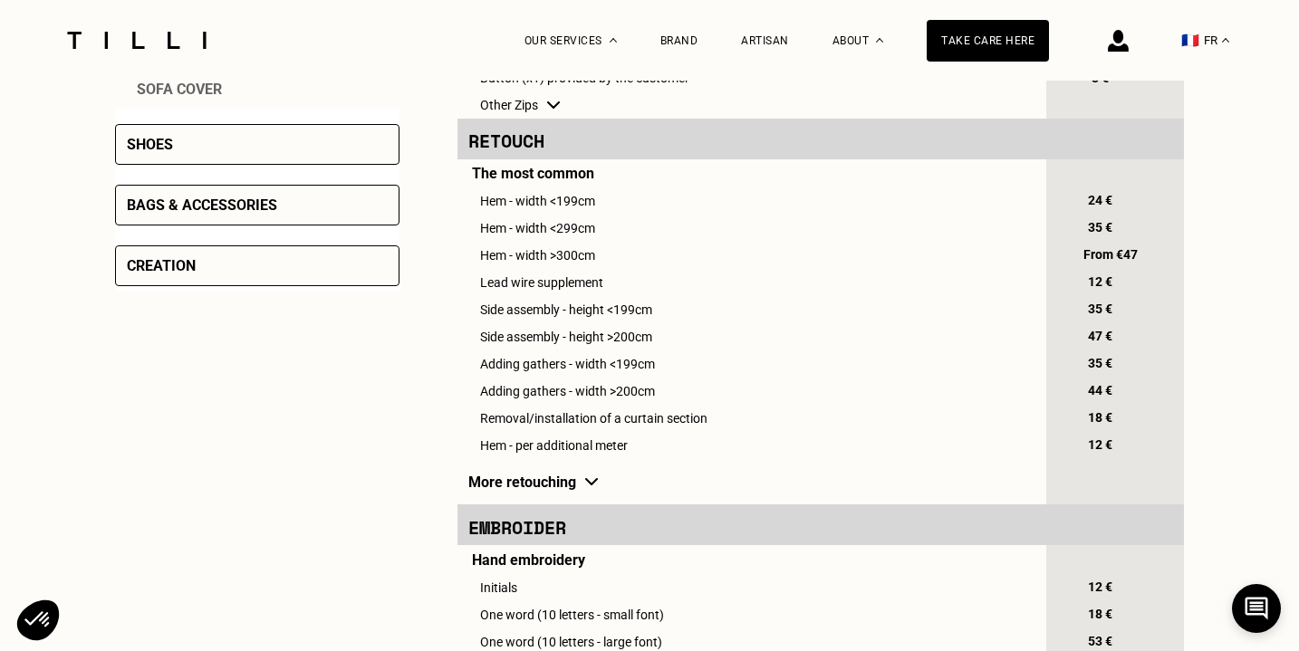
scroll to position [722, 0]
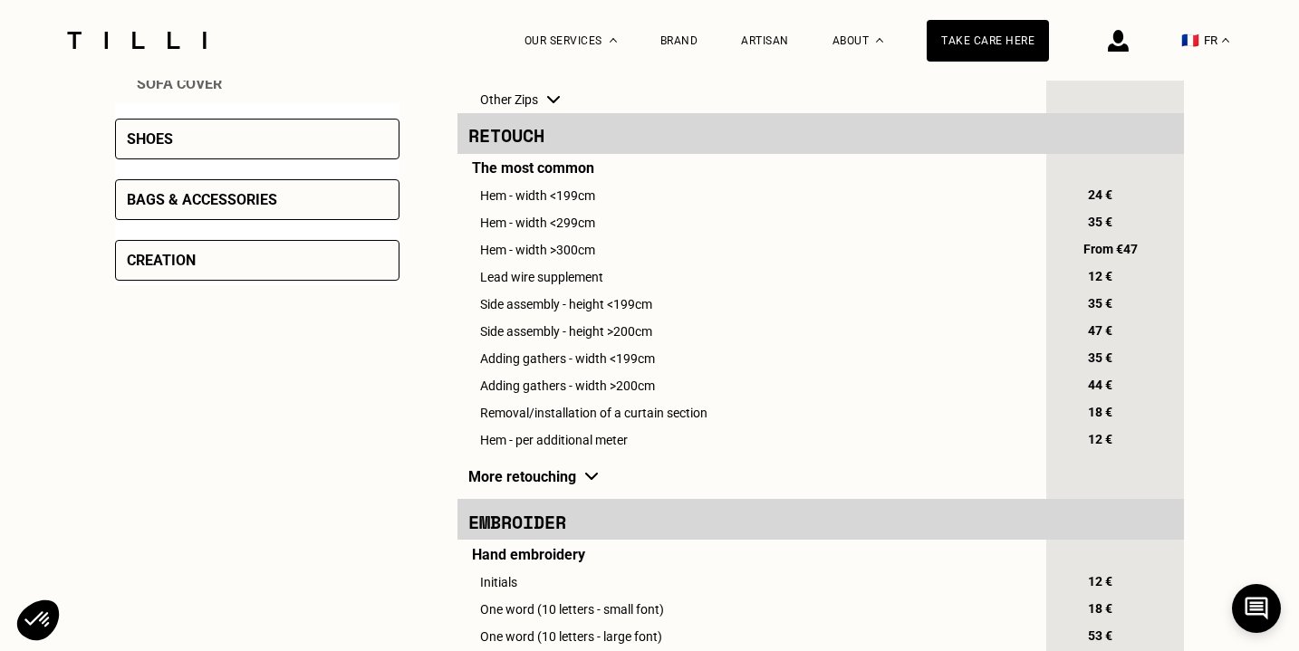
click at [595, 488] on td "More retouching" at bounding box center [751, 476] width 586 height 46
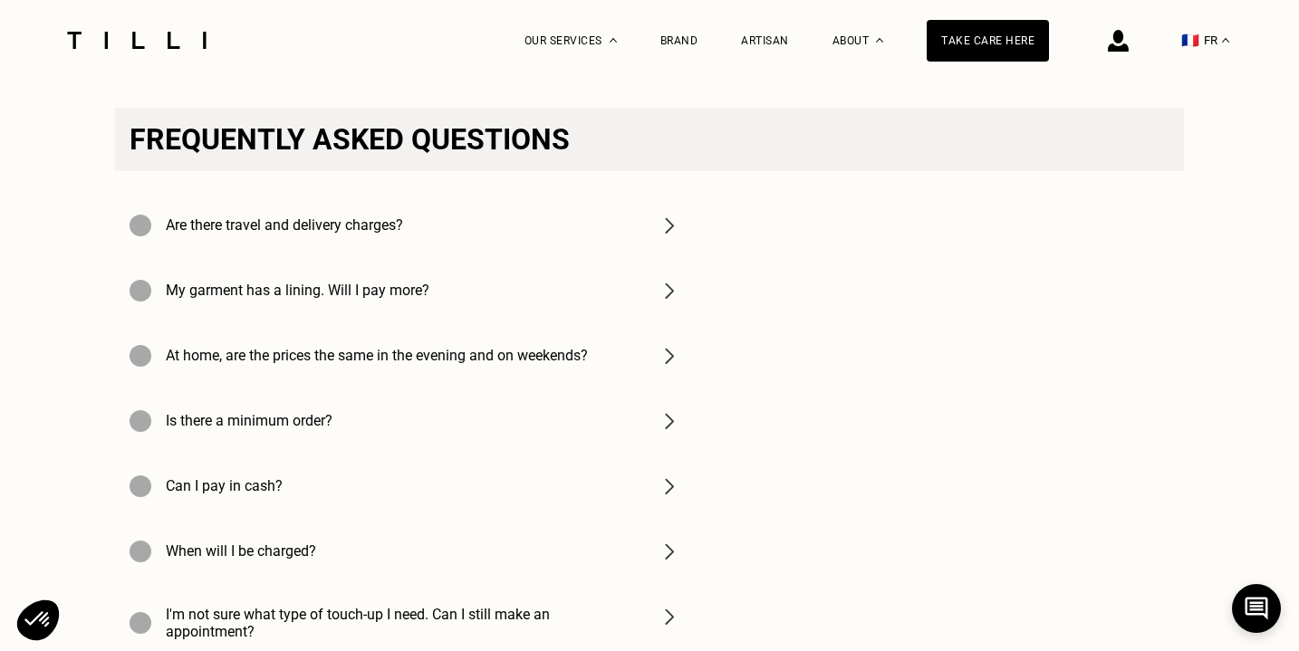
scroll to position [1870, 0]
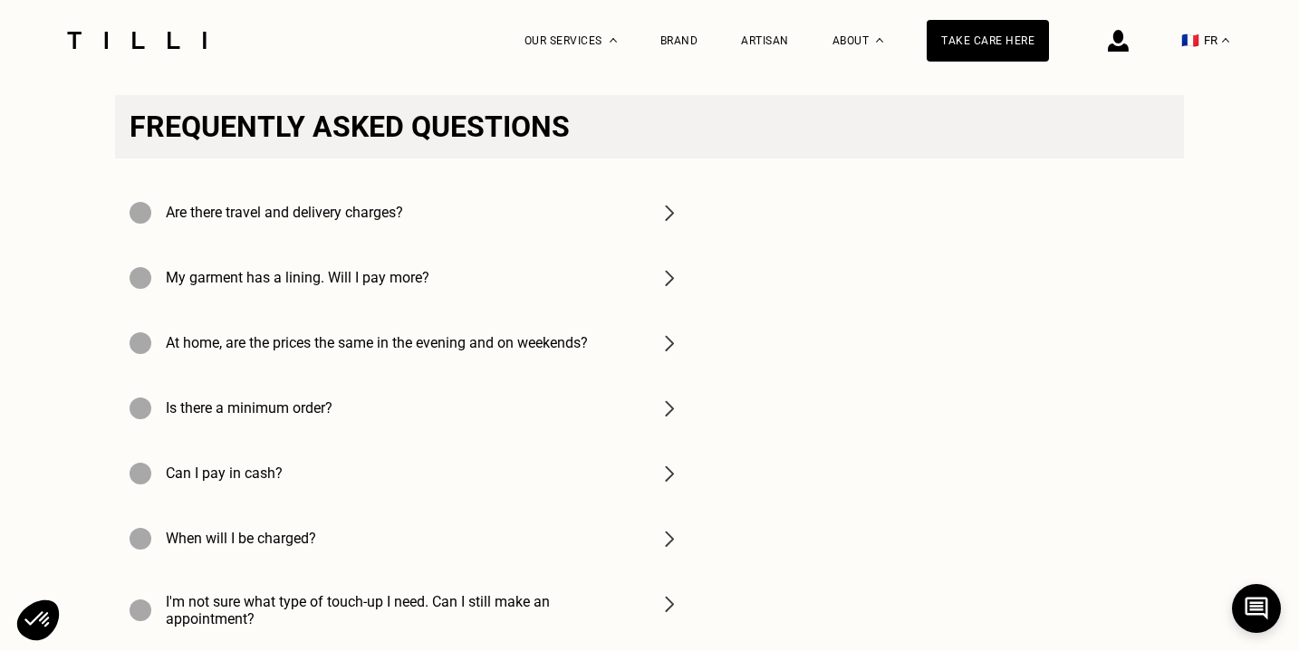
click at [673, 224] on img at bounding box center [670, 213] width 22 height 22
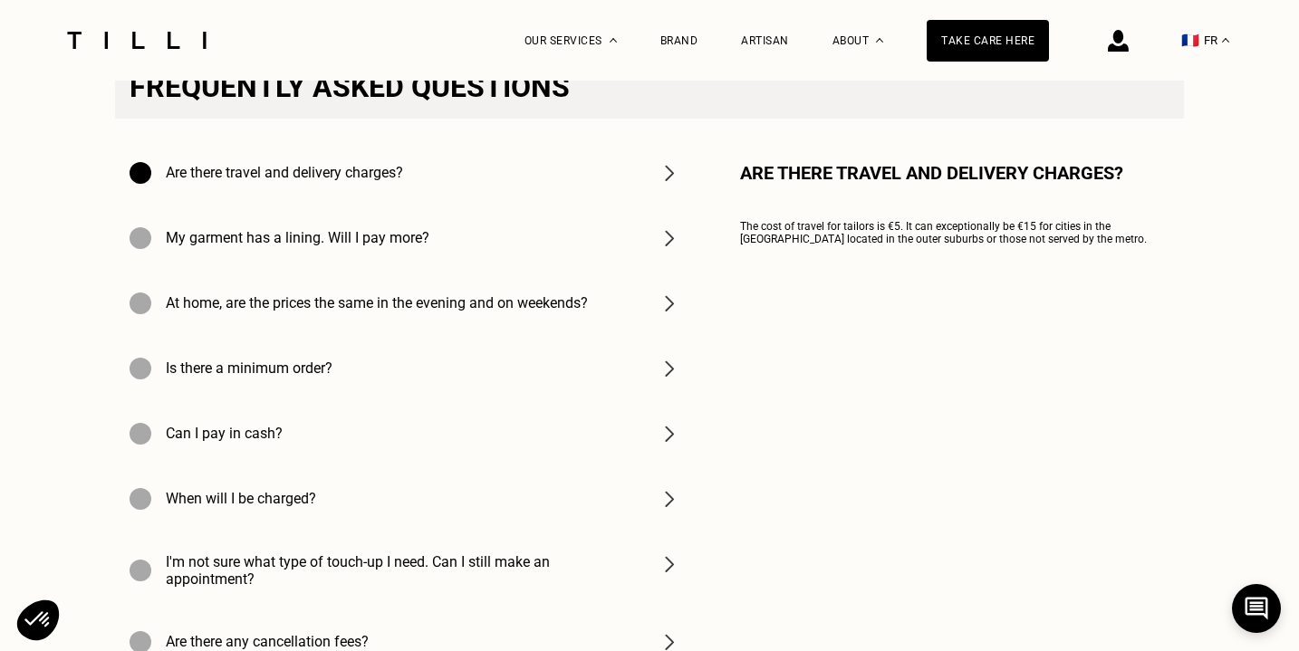
scroll to position [1912, 0]
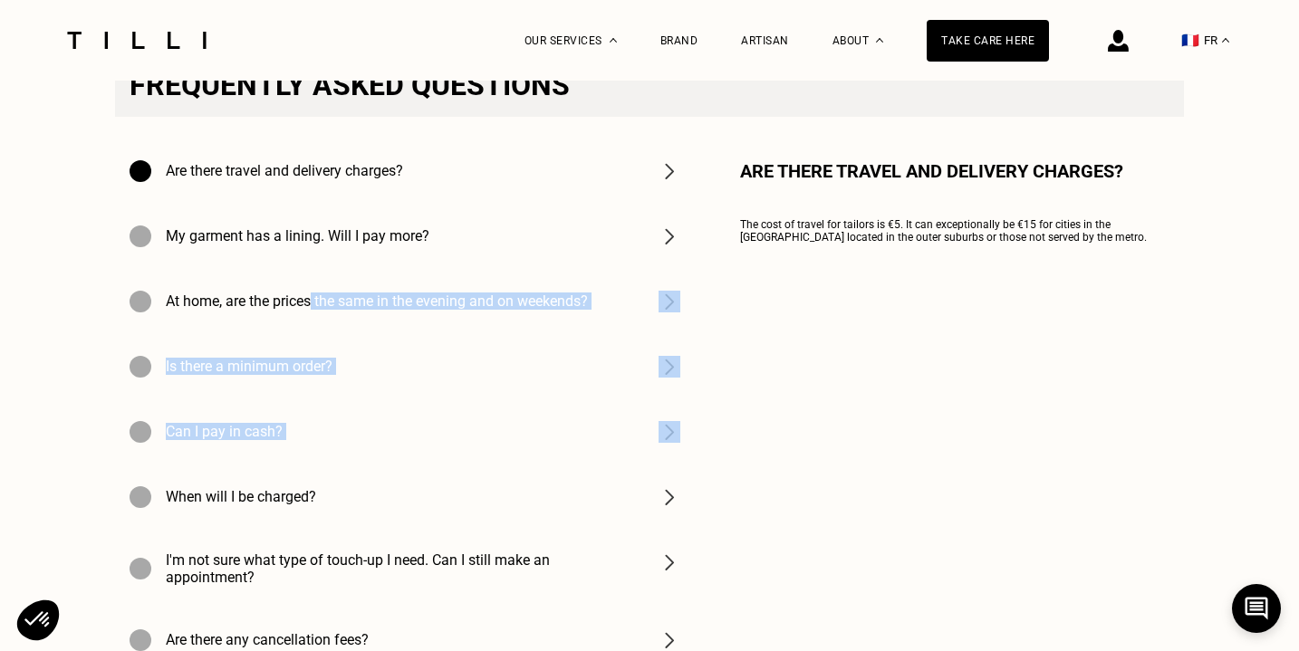
drag, startPoint x: 312, startPoint y: 315, endPoint x: 253, endPoint y: 487, distance: 181.1
click at [253, 487] on div "Are there travel and delivery charges? My garment has a lining. Will I pay more…" at bounding box center [405, 406] width 580 height 535
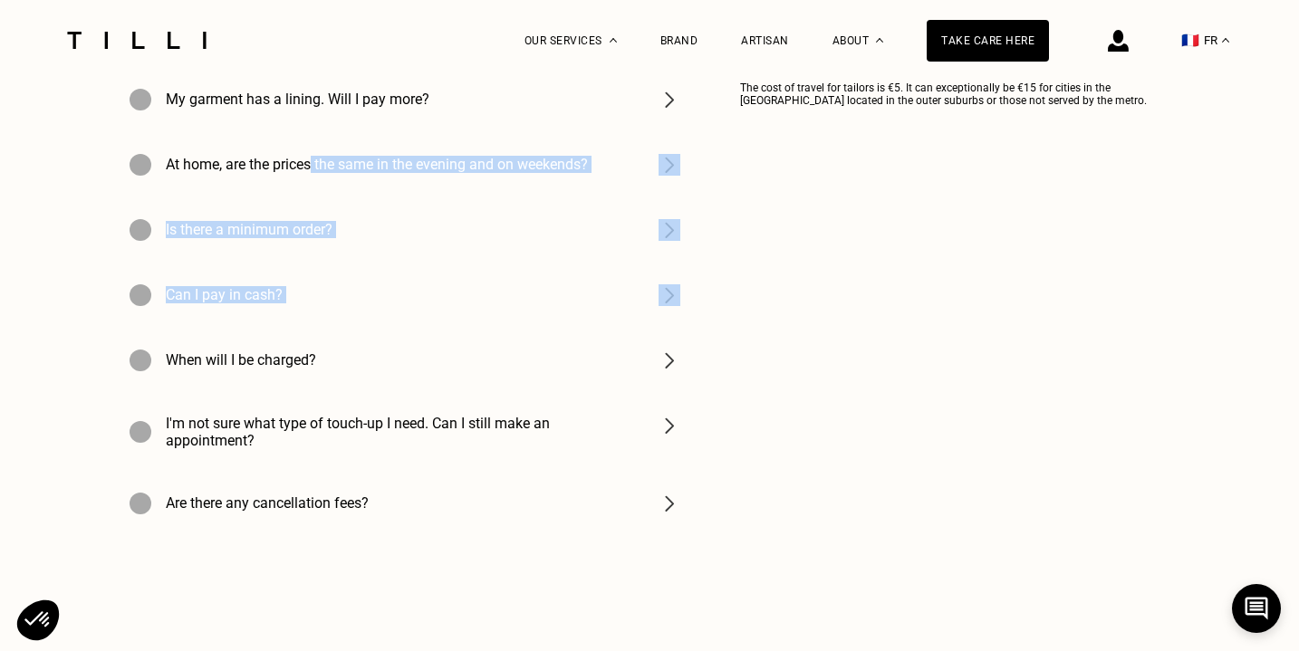
scroll to position [2067, 0]
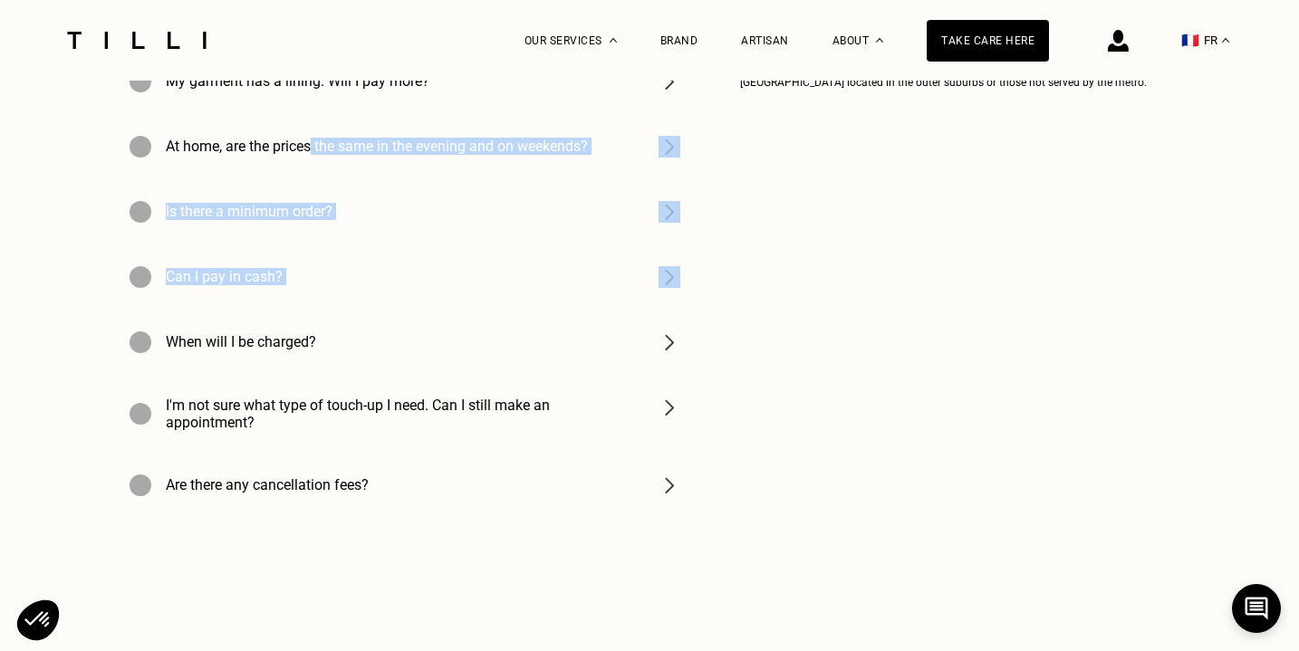
click at [670, 419] on img at bounding box center [670, 408] width 22 height 22
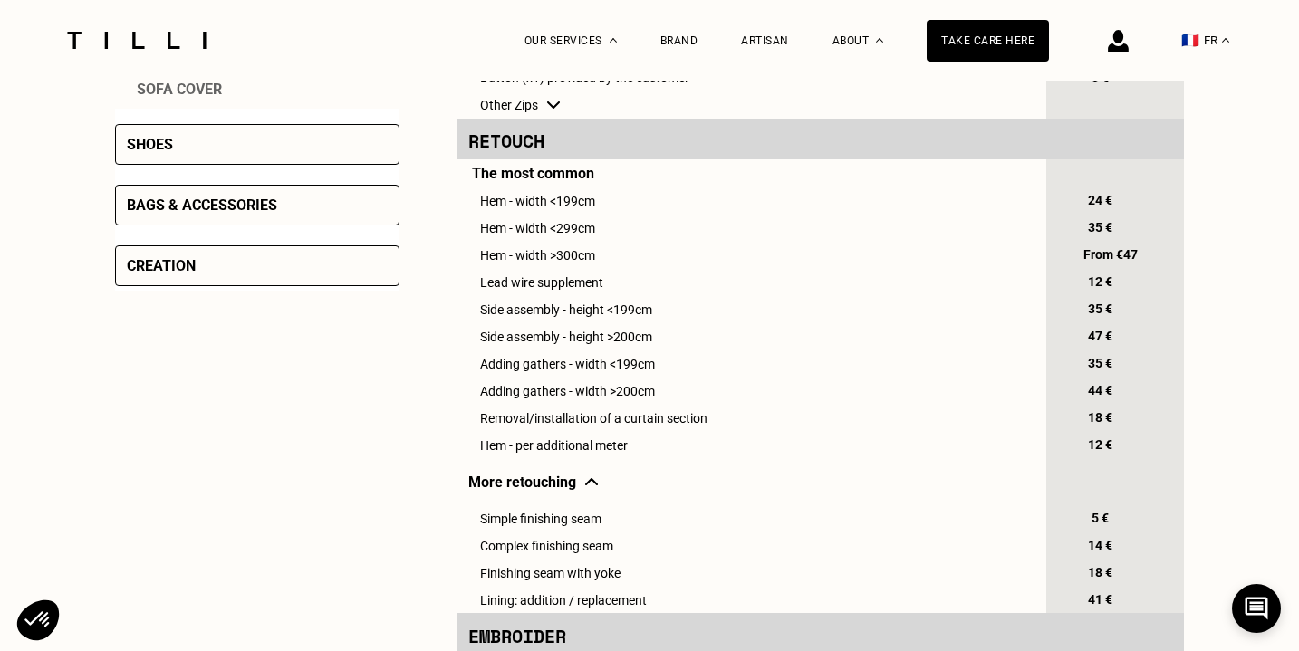
scroll to position [716, 0]
